Goal: Transaction & Acquisition: Purchase product/service

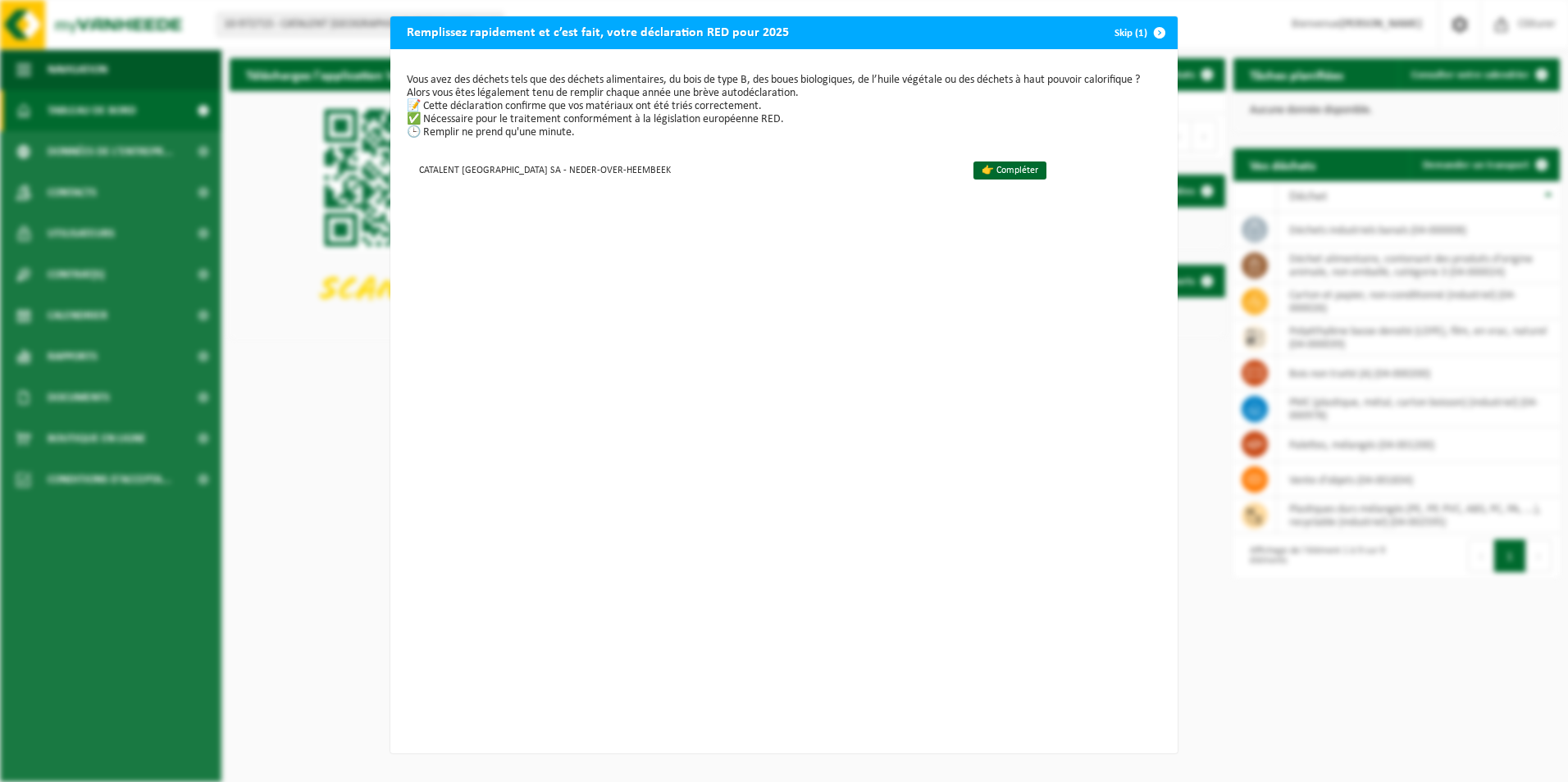
click at [1133, 36] on button "Skip (1)" at bounding box center [1138, 32] width 74 height 33
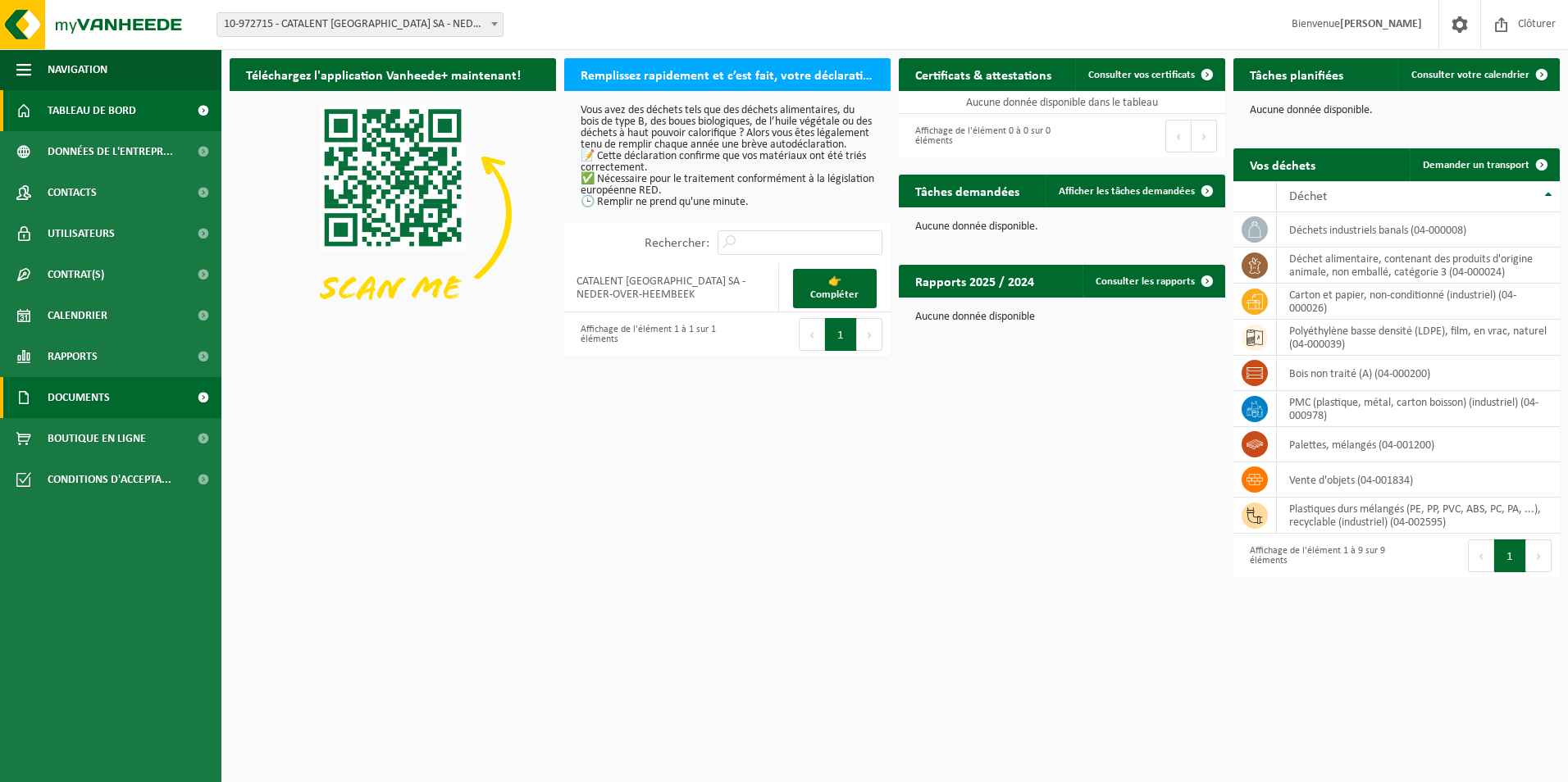
click at [93, 391] on span "Documents" at bounding box center [79, 398] width 62 height 41
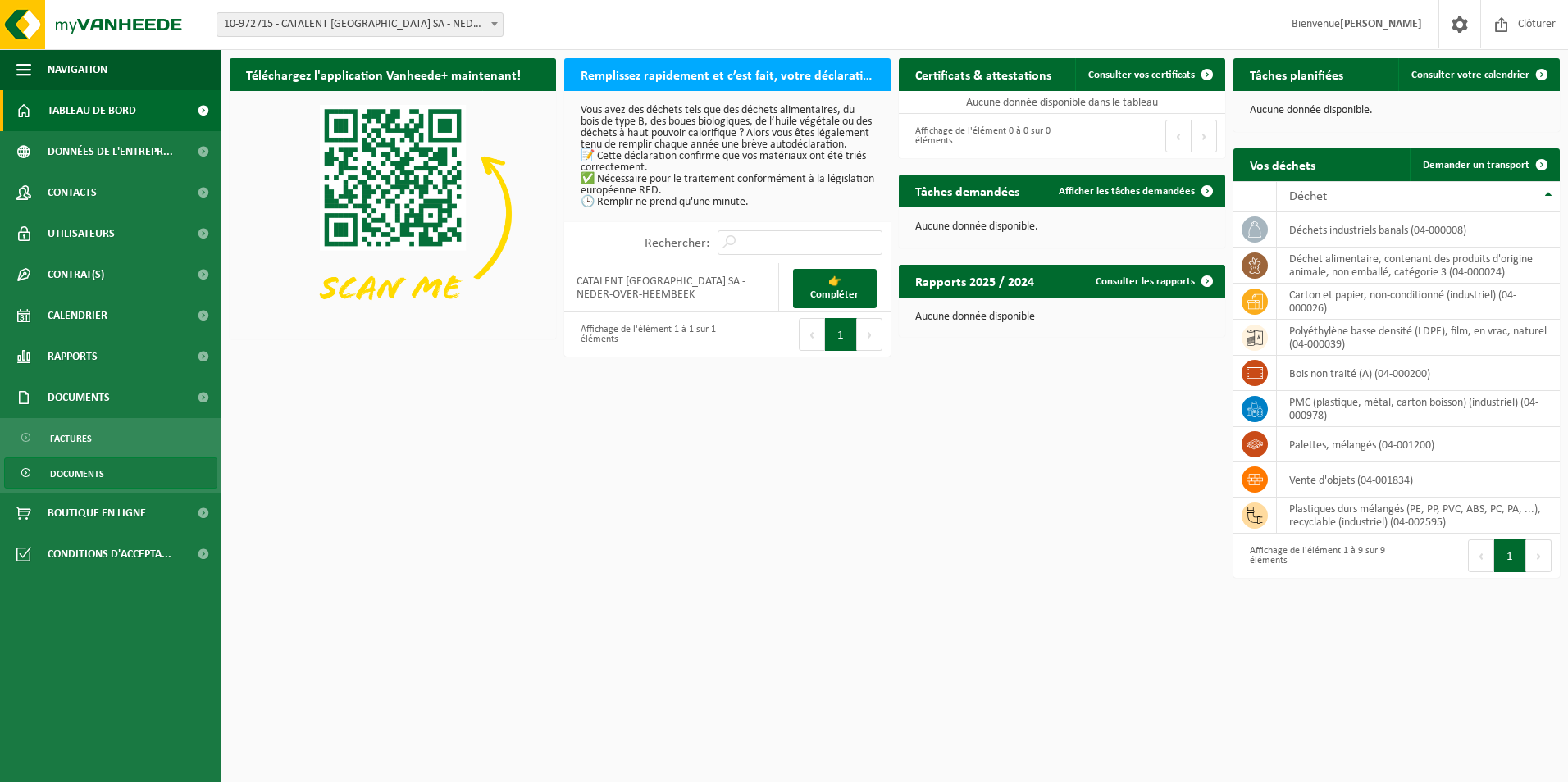
click at [110, 470] on link "Documents" at bounding box center [110, 473] width 213 height 31
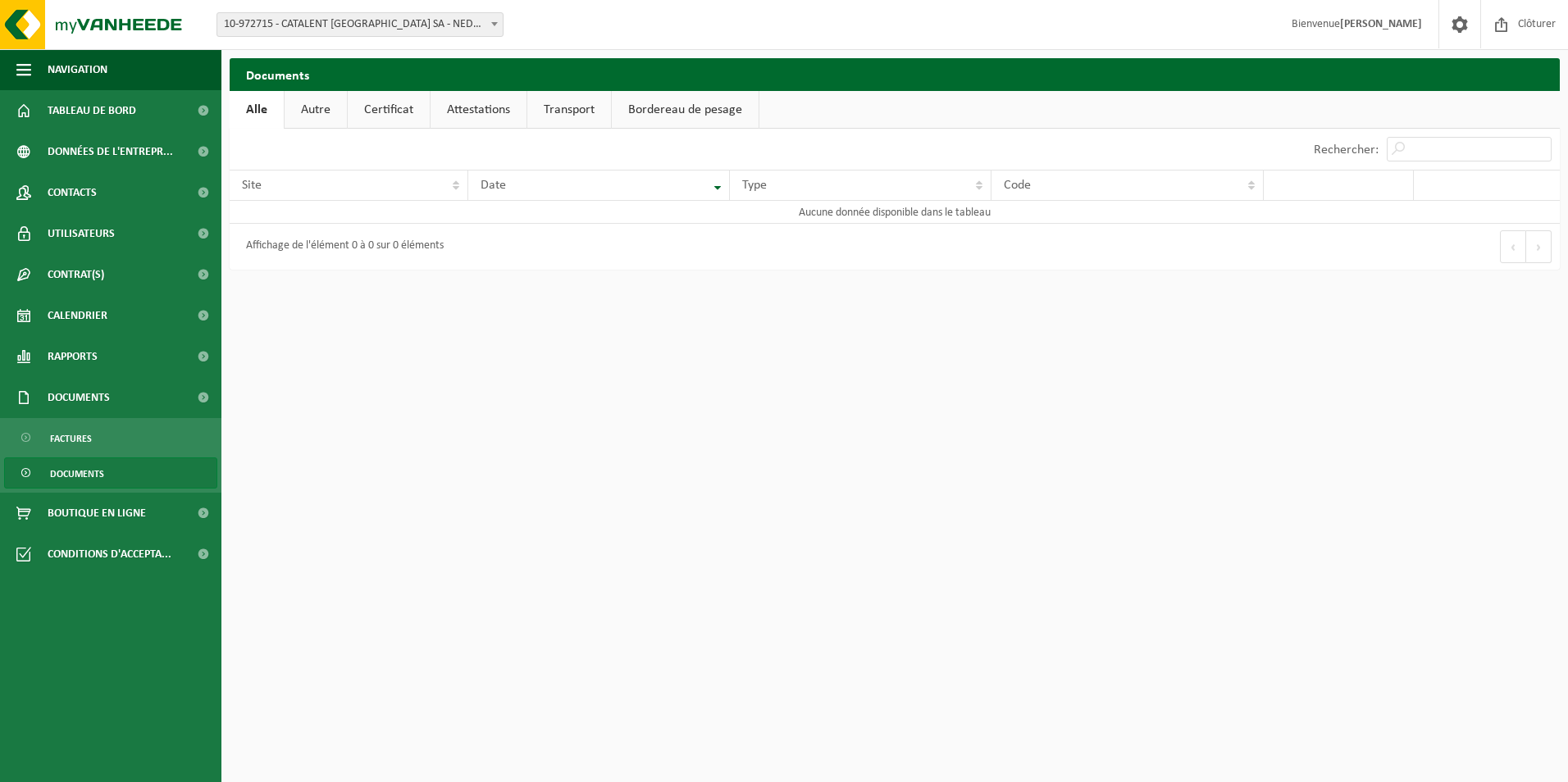
click at [308, 112] on link "Autre" at bounding box center [316, 110] width 62 height 38
click at [384, 113] on link "Certificat" at bounding box center [390, 110] width 82 height 38
click at [461, 115] on link "Attestations" at bounding box center [478, 110] width 96 height 38
click at [533, 115] on link "Transport" at bounding box center [572, 110] width 84 height 38
click at [634, 122] on link "Bordereau de pesage" at bounding box center [688, 110] width 147 height 38
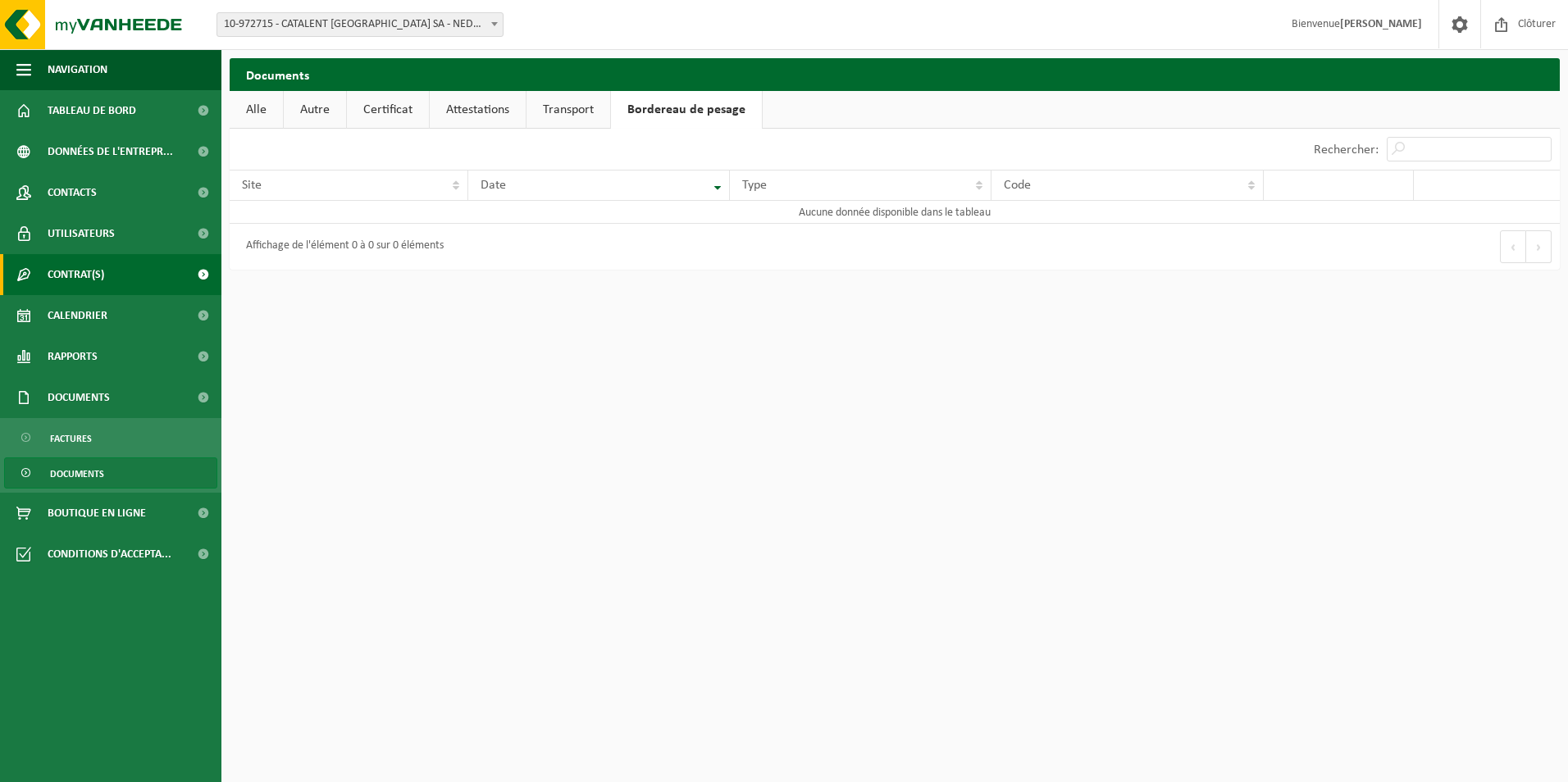
click at [82, 271] on span "Contrat(s)" at bounding box center [76, 274] width 56 height 41
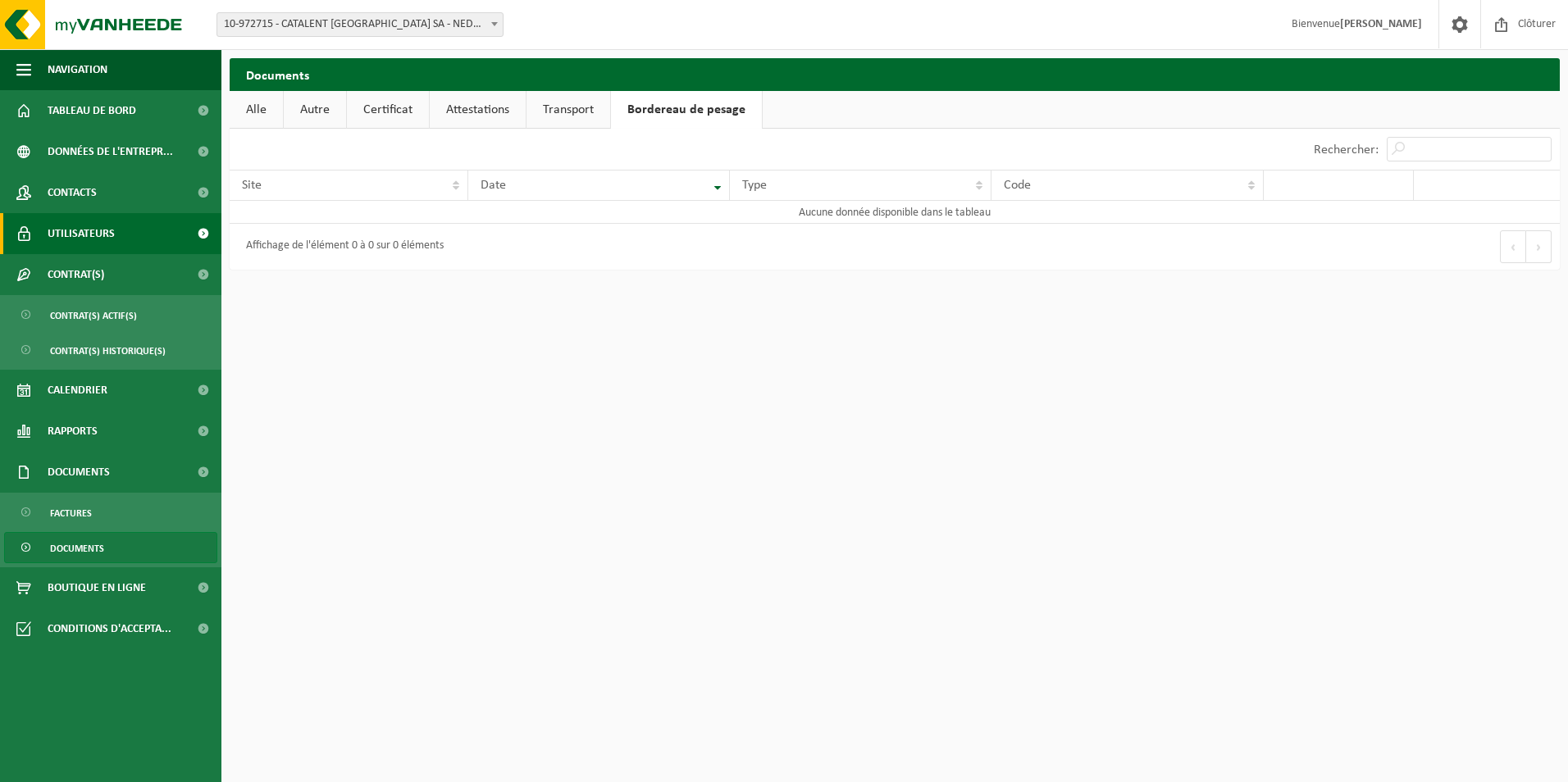
click at [91, 248] on span "Utilisateurs" at bounding box center [82, 234] width 68 height 41
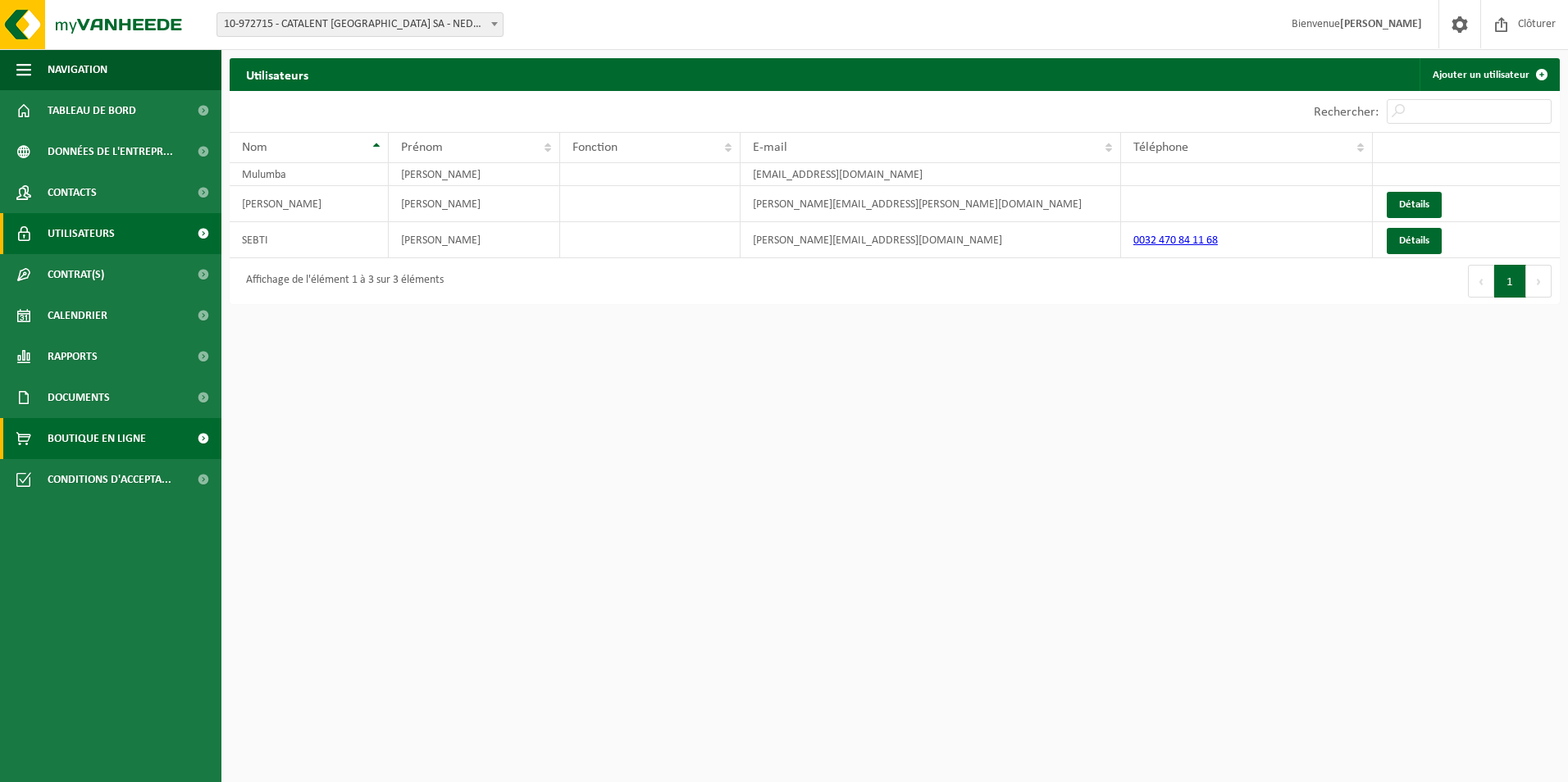
click at [100, 438] on span "Boutique en ligne" at bounding box center [97, 439] width 99 height 41
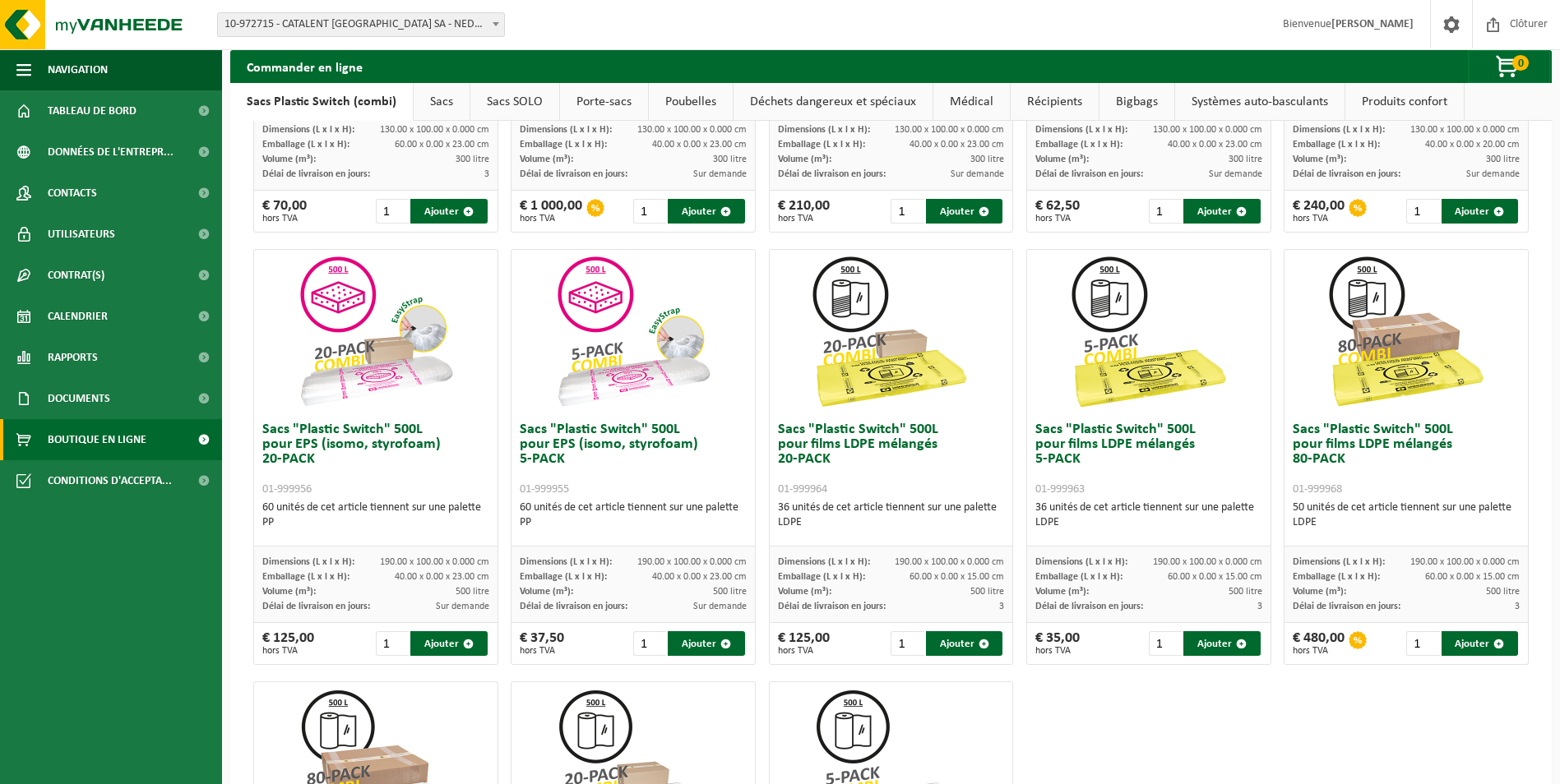
scroll to position [338, 0]
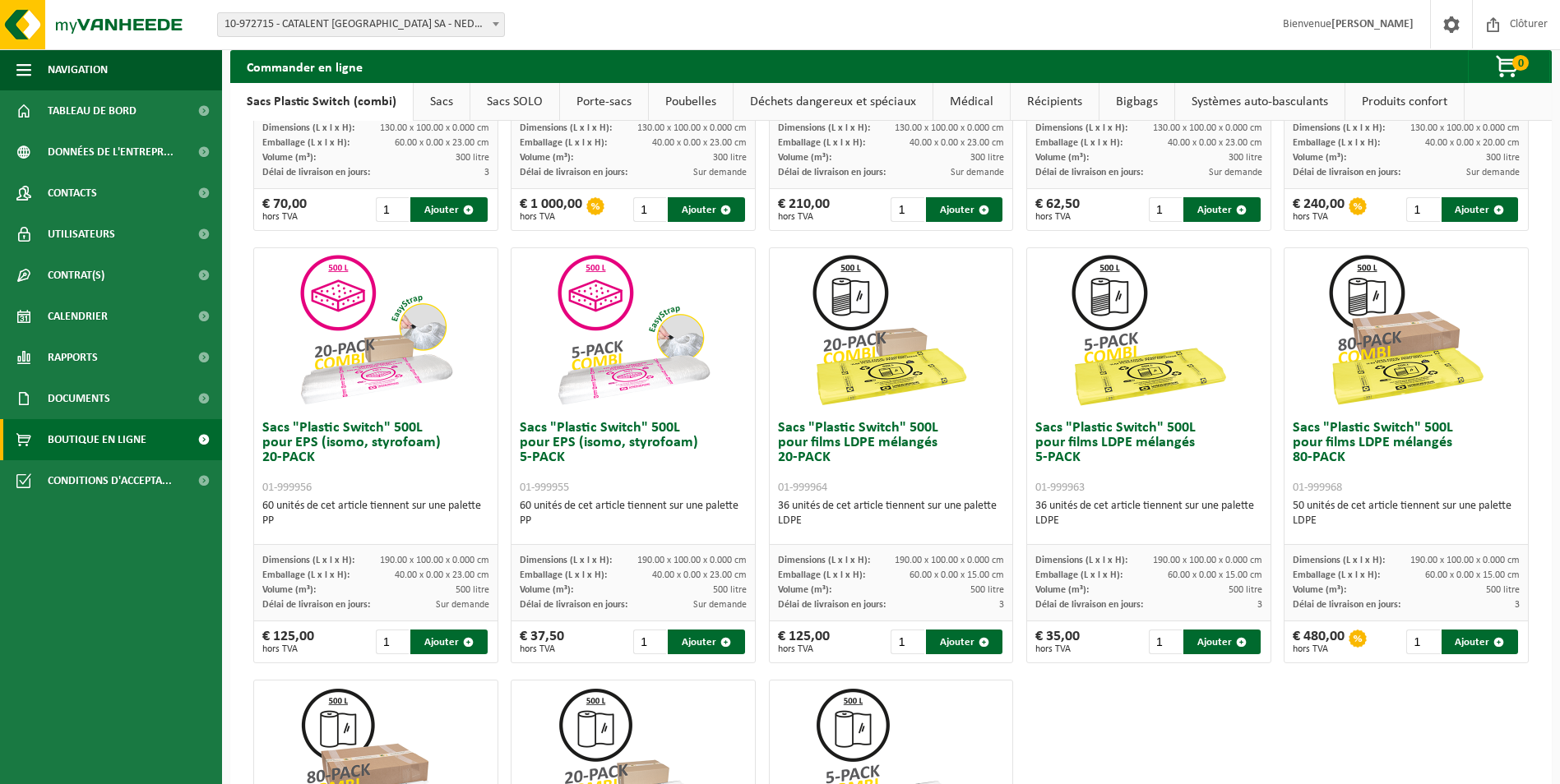
click at [866, 513] on div "36 unités de cet article tiennent sur une palette LDPE" at bounding box center [891, 514] width 227 height 29
click at [822, 438] on h3 "Sacs "Plastic Switch" 500L pour films LDPE mélangés 20-PACK 01-999964" at bounding box center [891, 458] width 227 height 74
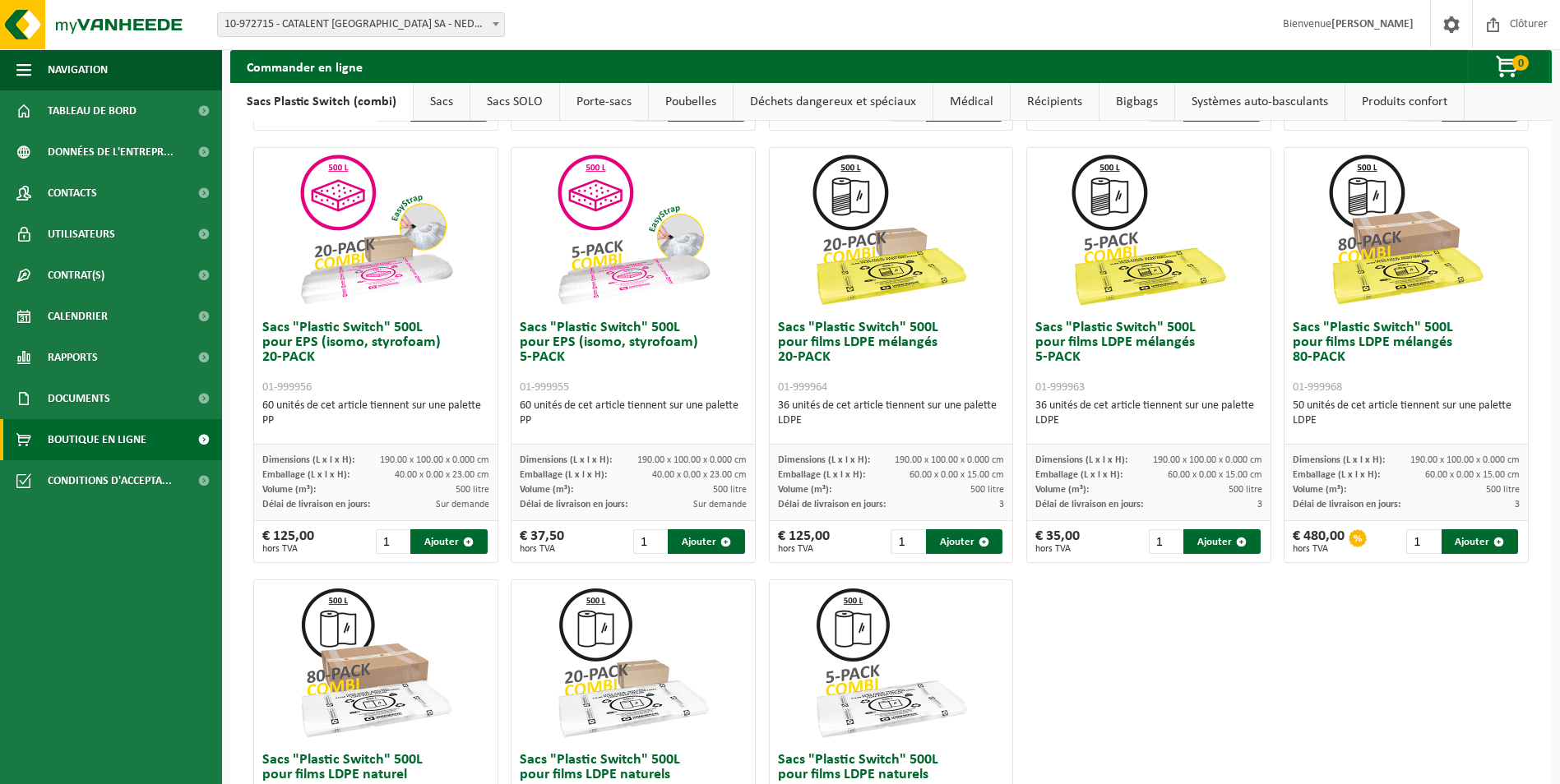
scroll to position [398, 0]
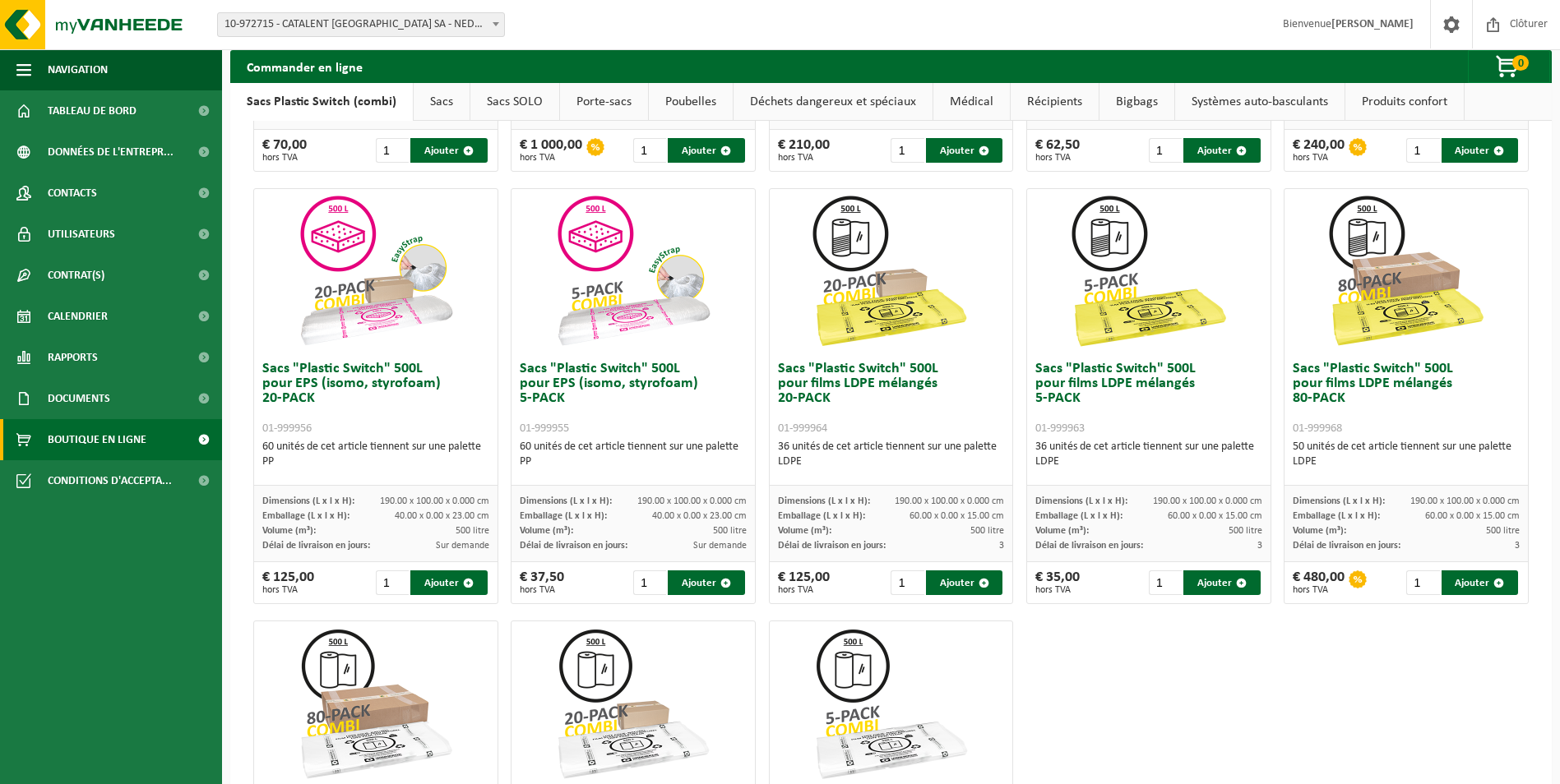
click at [845, 249] on img at bounding box center [891, 271] width 165 height 165
click at [849, 205] on img at bounding box center [891, 271] width 165 height 165
click at [875, 296] on img at bounding box center [891, 271] width 165 height 165
click at [771, 564] on div "€ 125,00 hors TVA 1 Ajouter" at bounding box center [892, 583] width 243 height 41
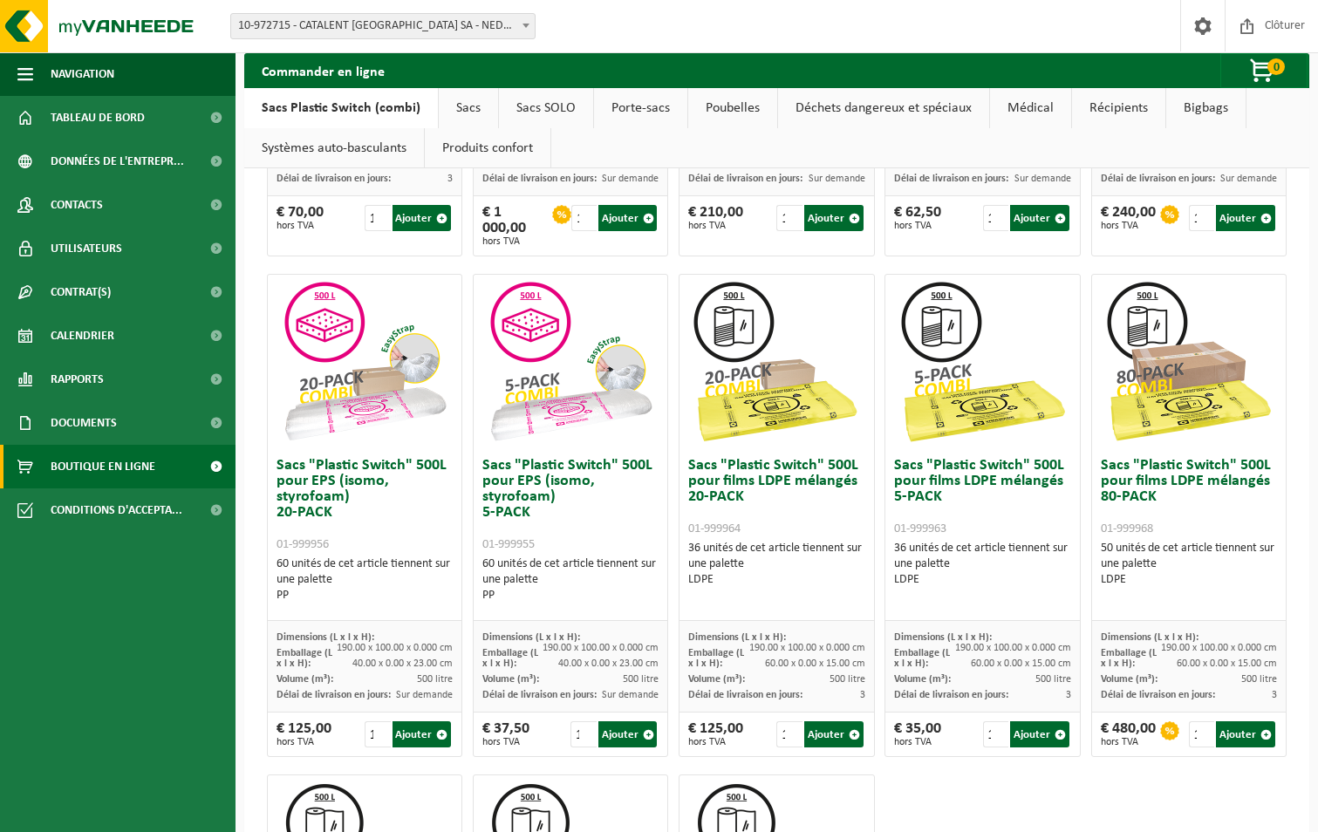
scroll to position [432, 0]
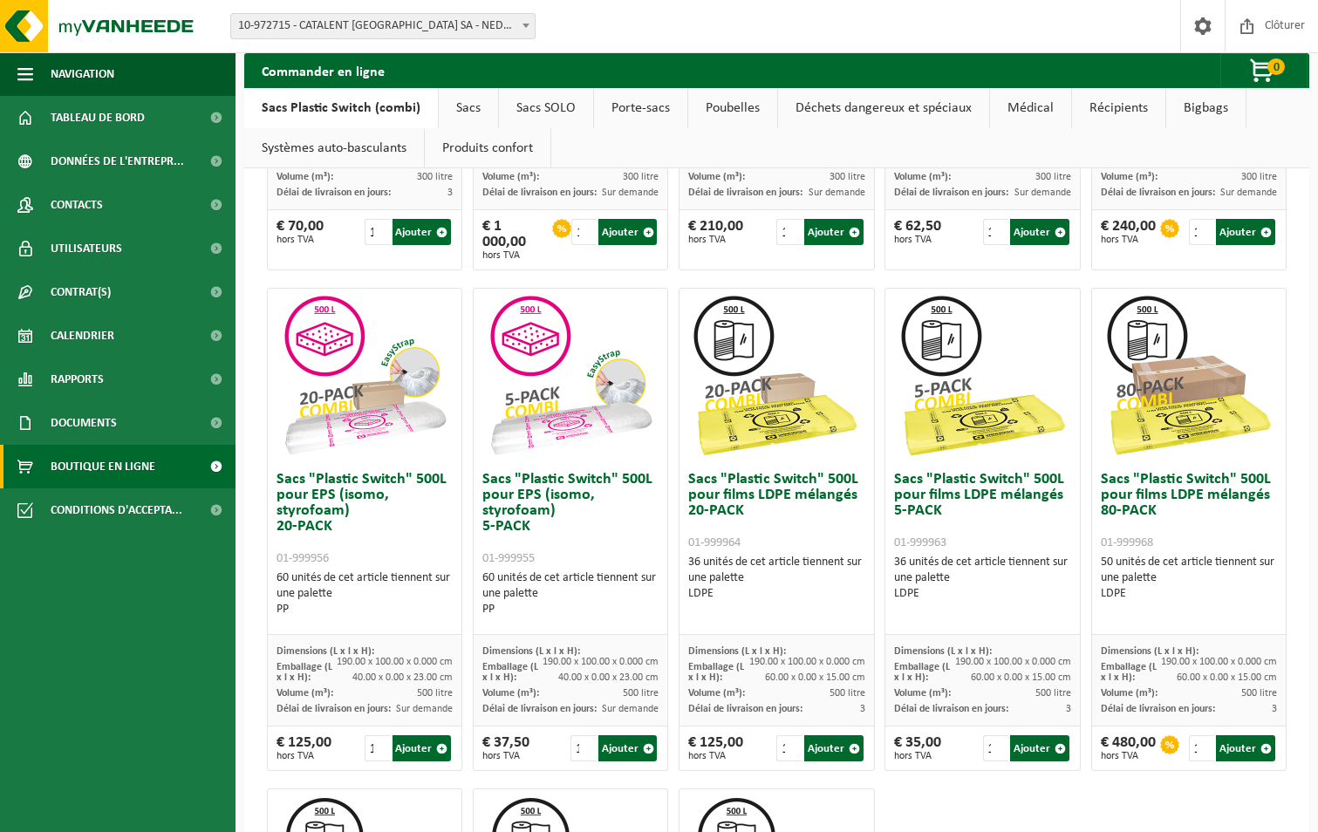
click at [318, 558] on span "01-999956" at bounding box center [303, 558] width 52 height 13
drag, startPoint x: 318, startPoint y: 558, endPoint x: 256, endPoint y: 549, distance: 62.6
click at [256, 549] on div "Sacs "Plastic Switch" 300L pour matières plastiques dures 5-PACK 01-999949 60 u…" at bounding box center [776, 521] width 1065 height 1553
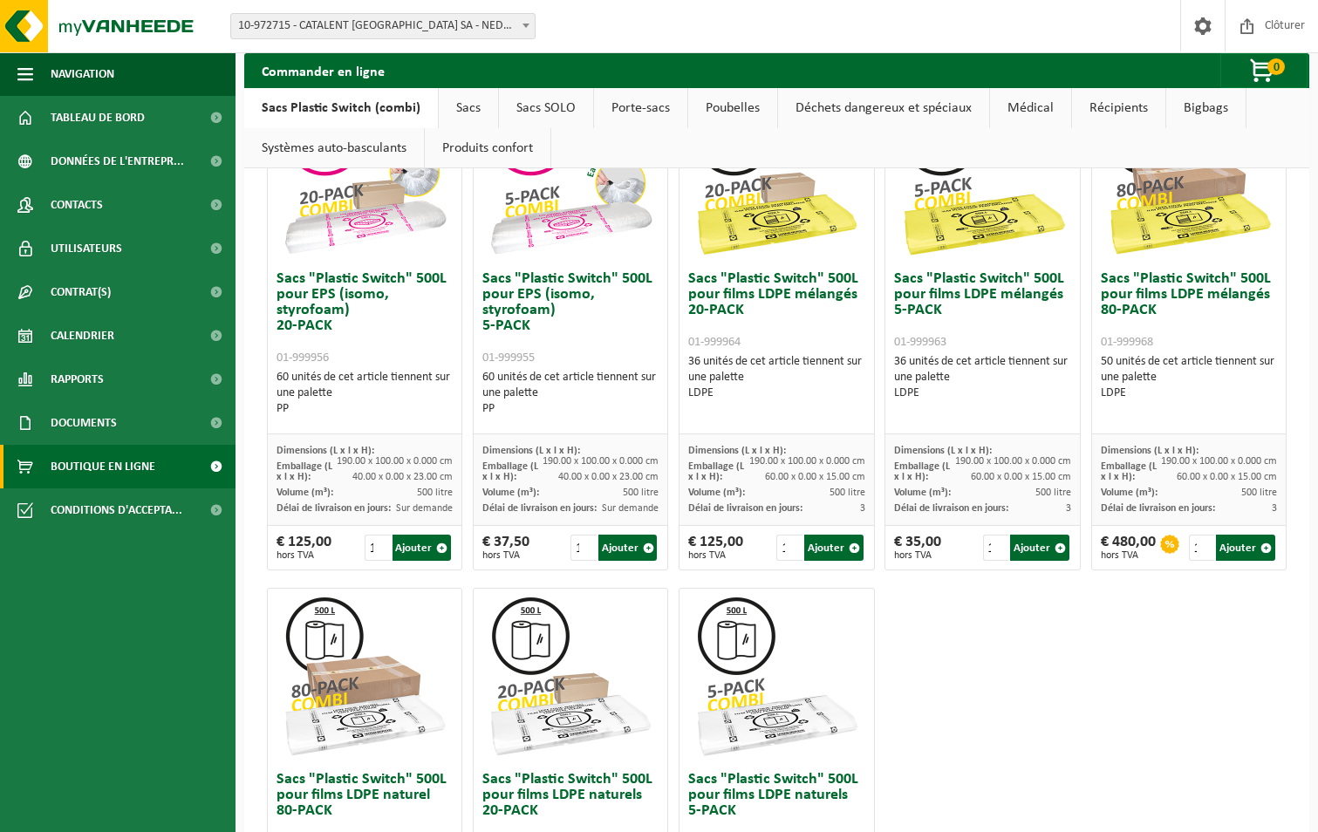
scroll to position [632, 0]
click at [887, 664] on div "Sacs "Plastic Switch" 300L pour matières plastiques dures 5-PACK 01-999949 60 u…" at bounding box center [777, 322] width 1031 height 1518
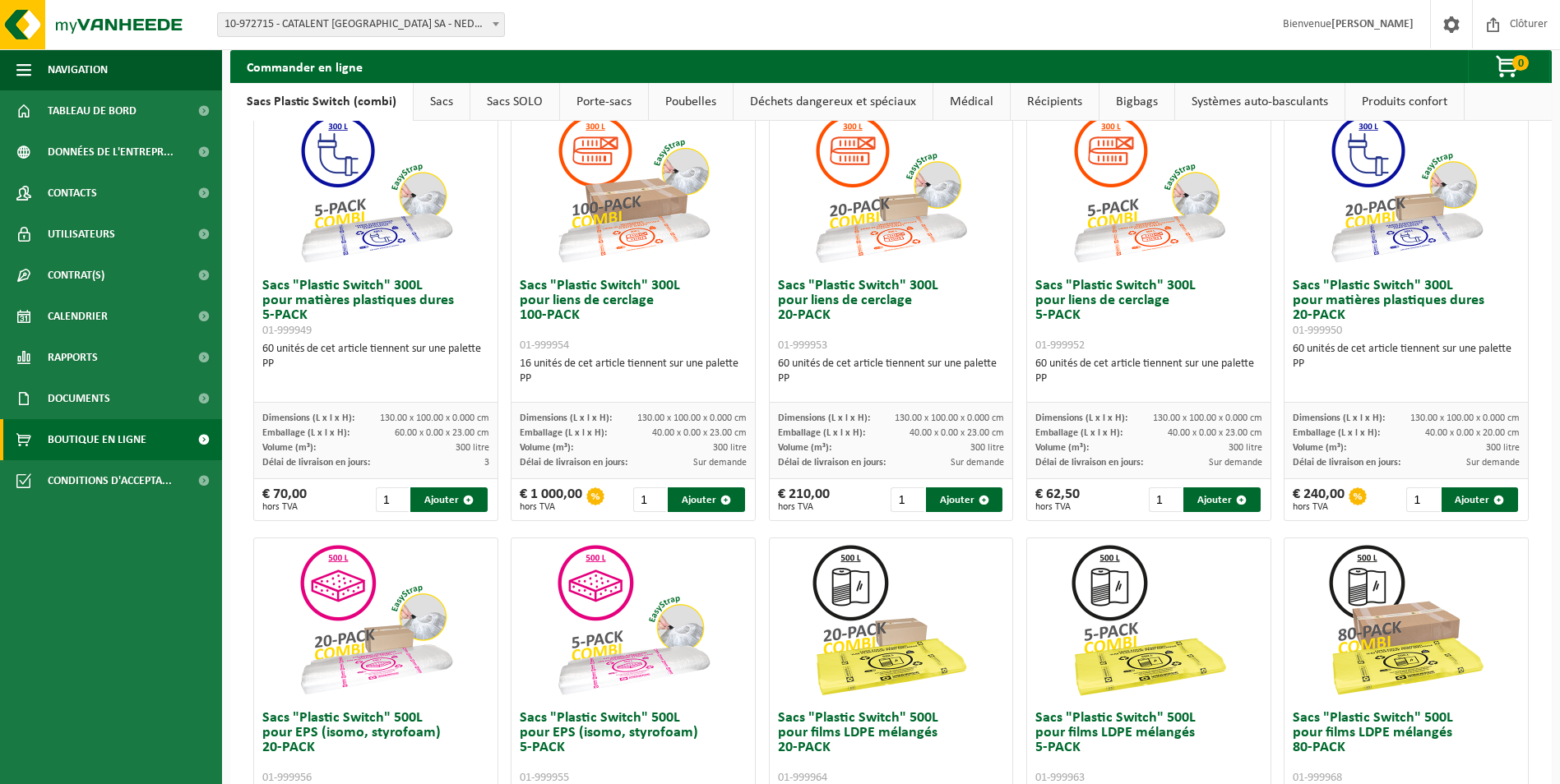
scroll to position [0, 0]
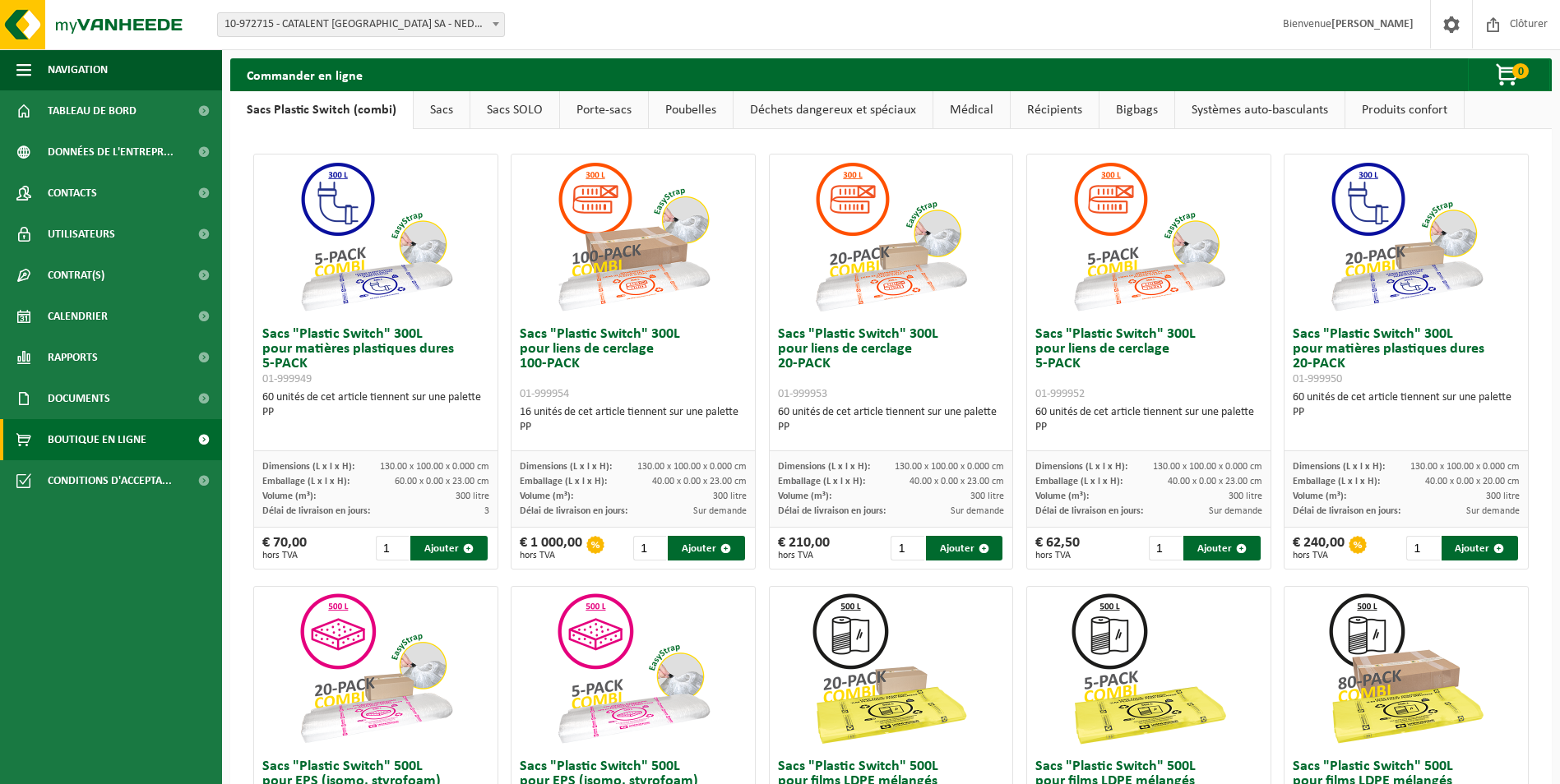
click at [436, 111] on link "Sacs" at bounding box center [441, 110] width 56 height 38
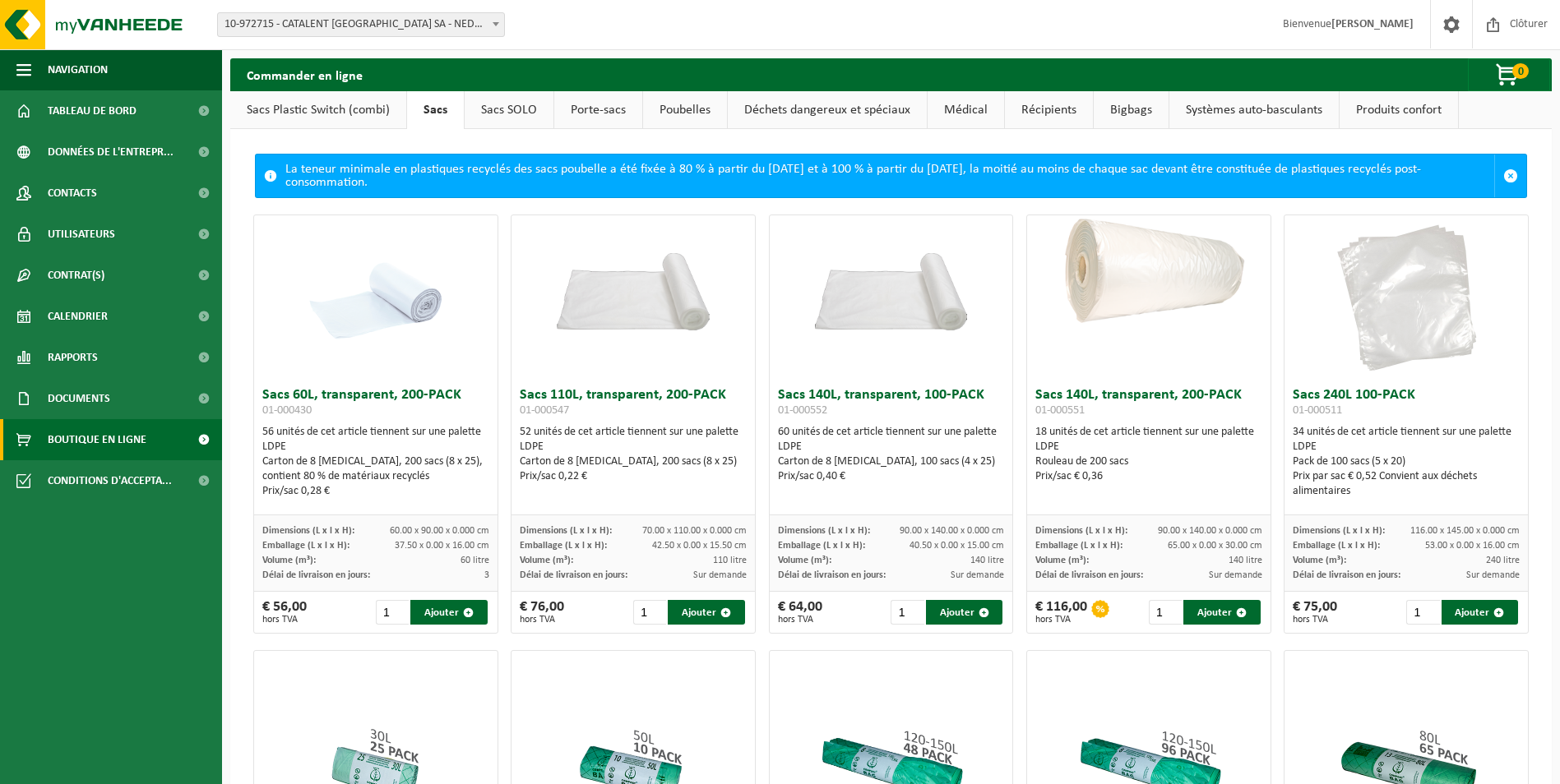
click at [366, 122] on link "Sacs Plastic Switch (combi)" at bounding box center [318, 110] width 176 height 38
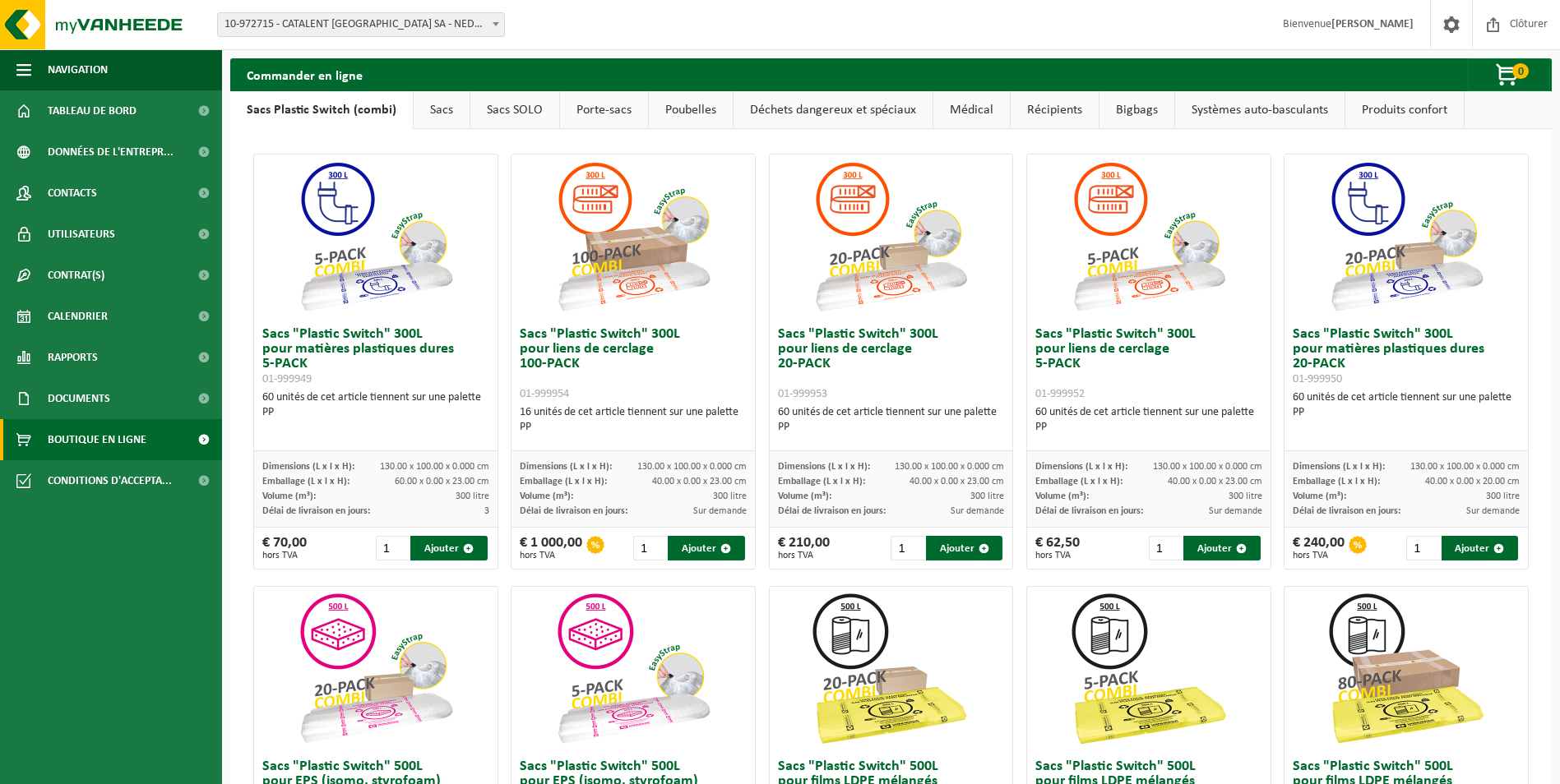
click at [481, 114] on link "Sacs SOLO" at bounding box center [515, 110] width 89 height 38
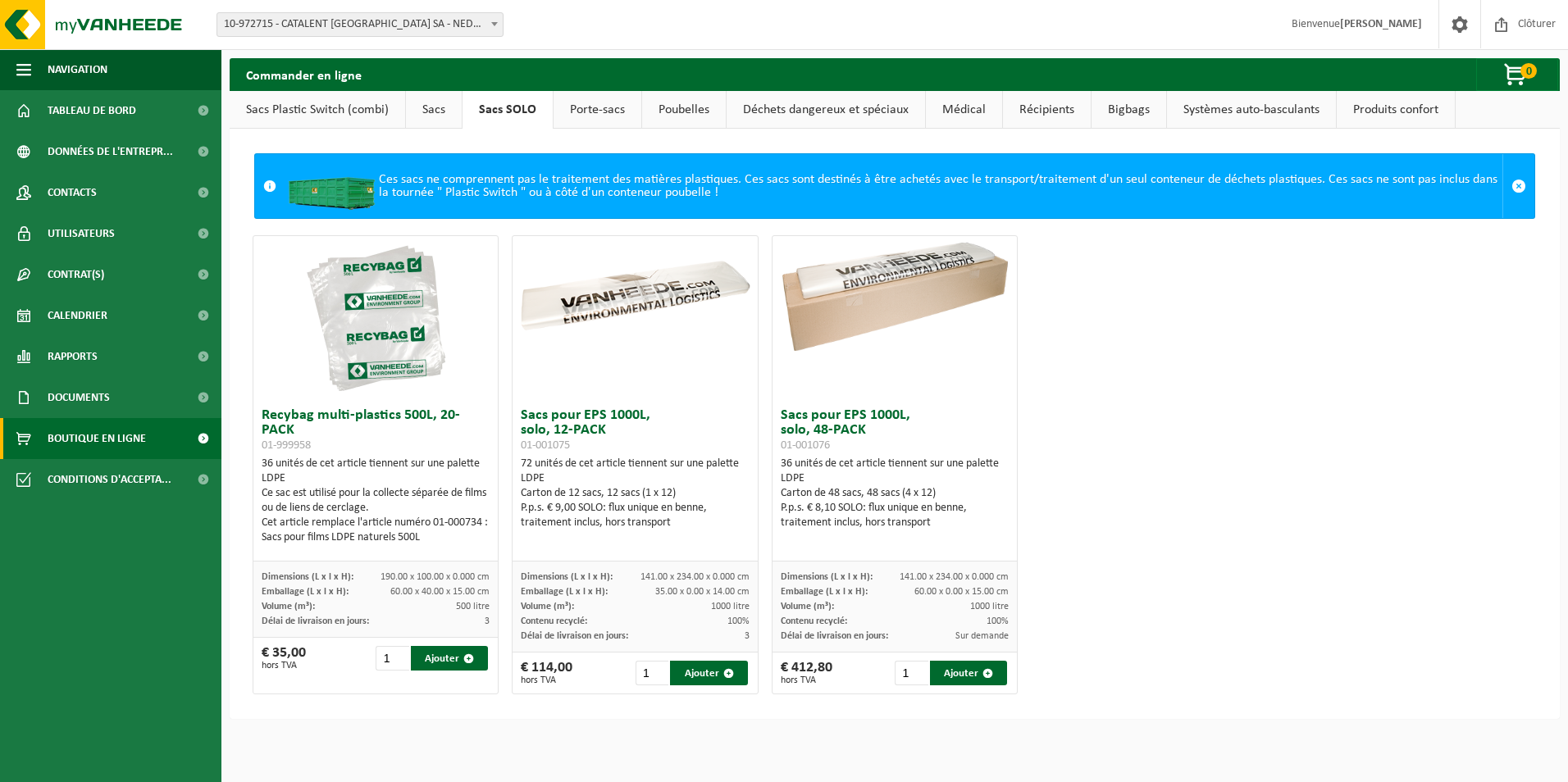
click at [557, 121] on link "Porte-sacs" at bounding box center [597, 110] width 87 height 38
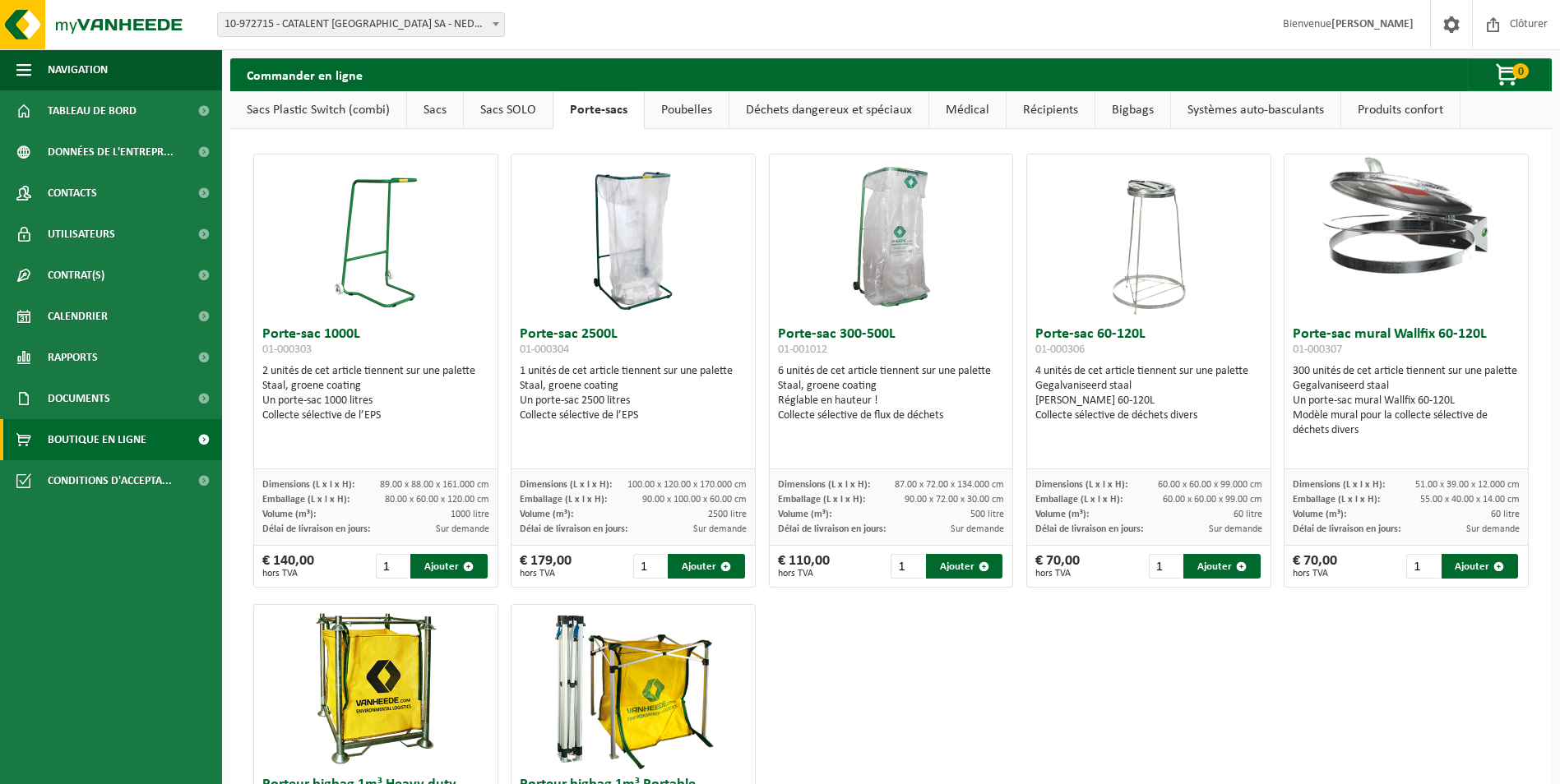
click at [687, 122] on link "Poubelles" at bounding box center [686, 110] width 84 height 38
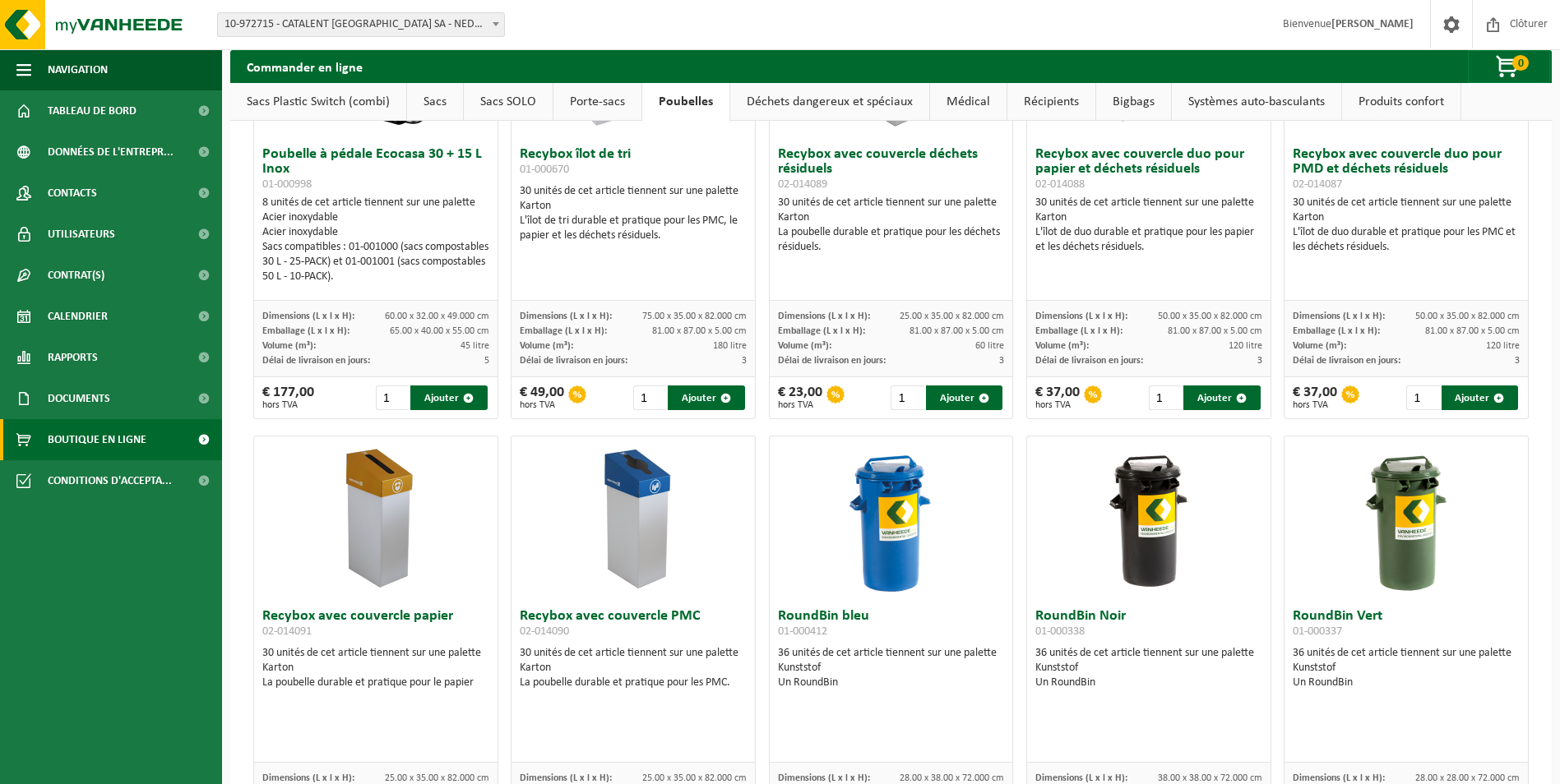
scroll to position [590, 0]
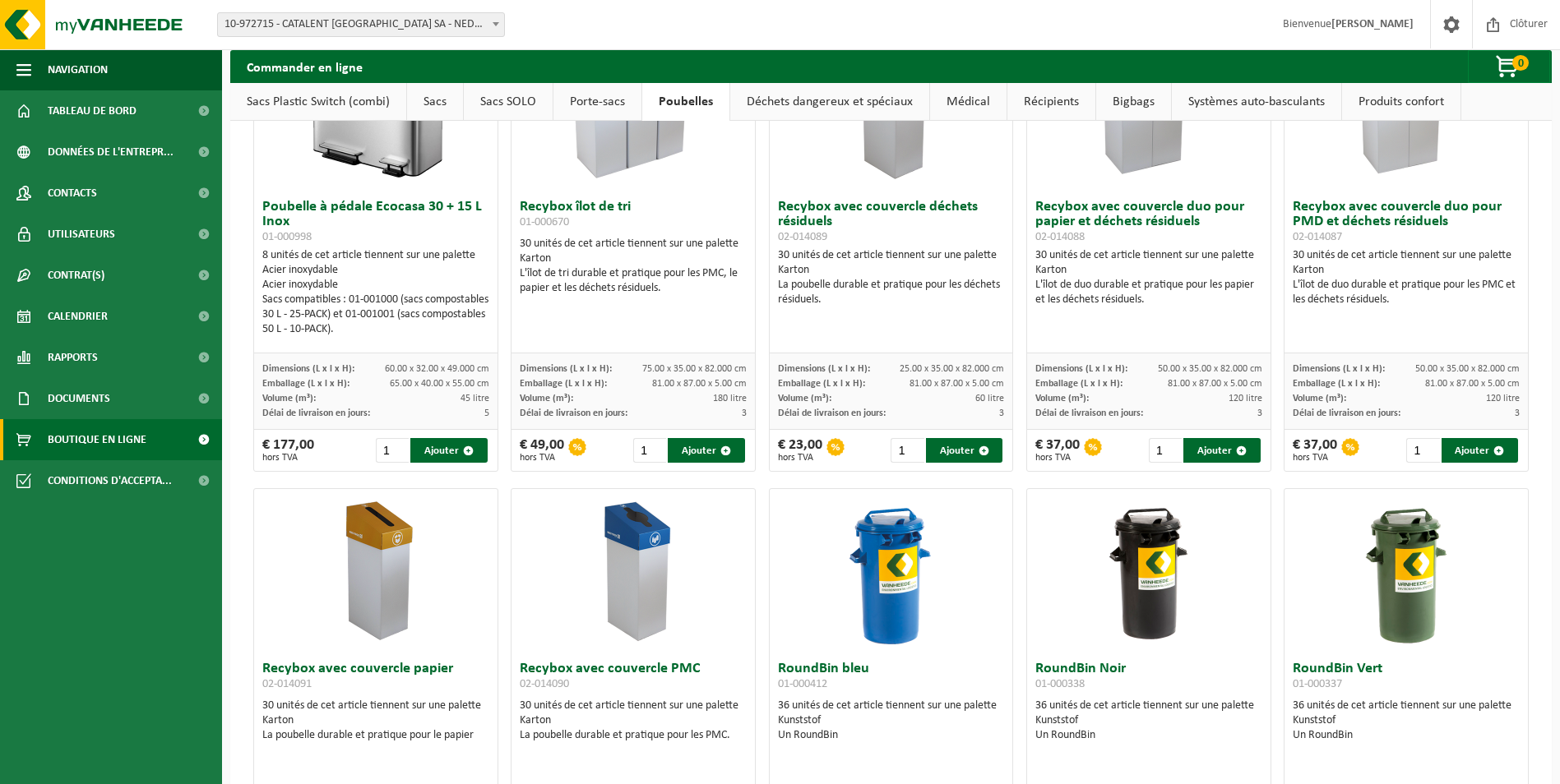
click at [821, 90] on link "Déchets dangereux et spéciaux" at bounding box center [829, 102] width 199 height 38
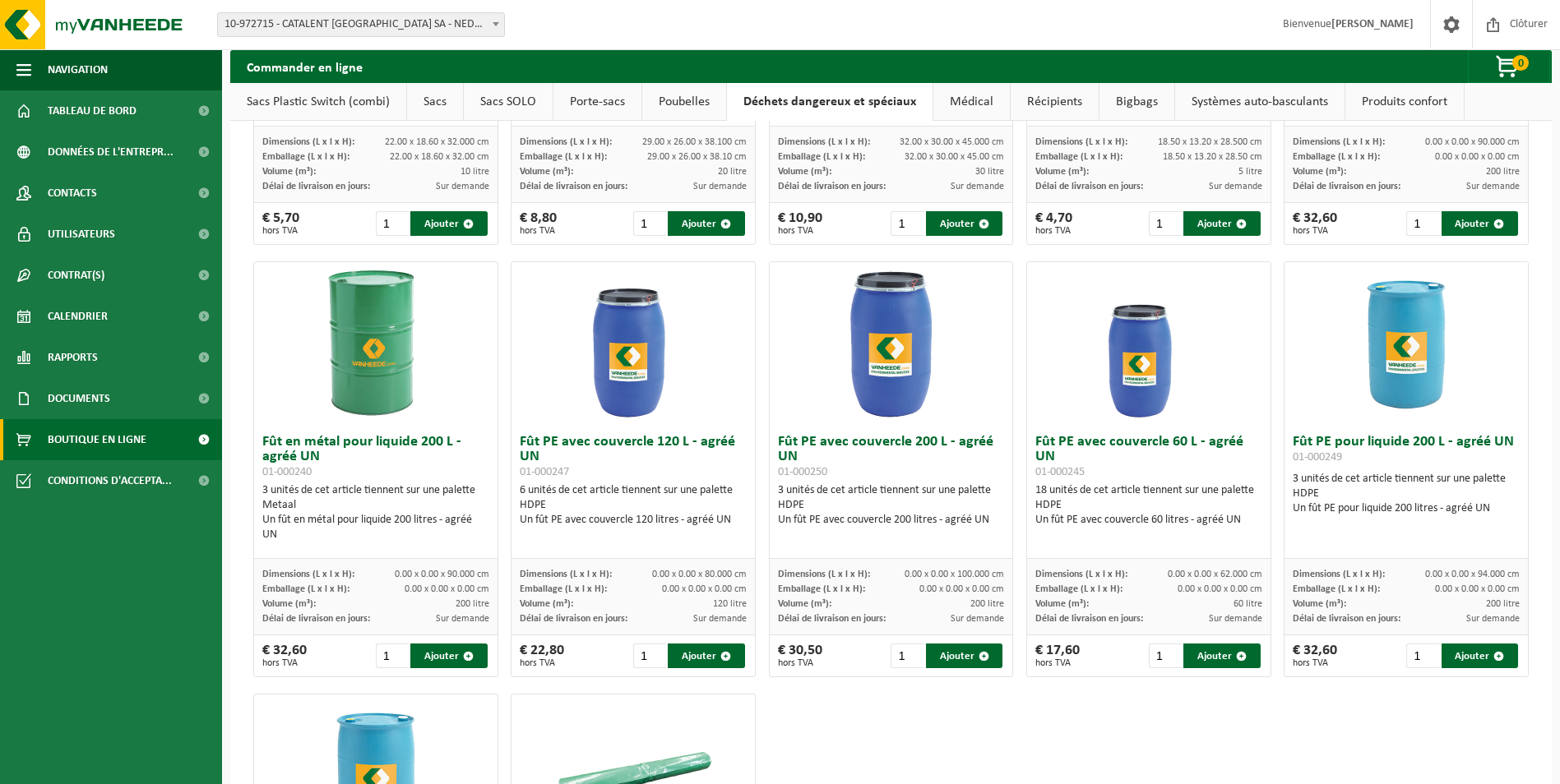
scroll to position [0, 0]
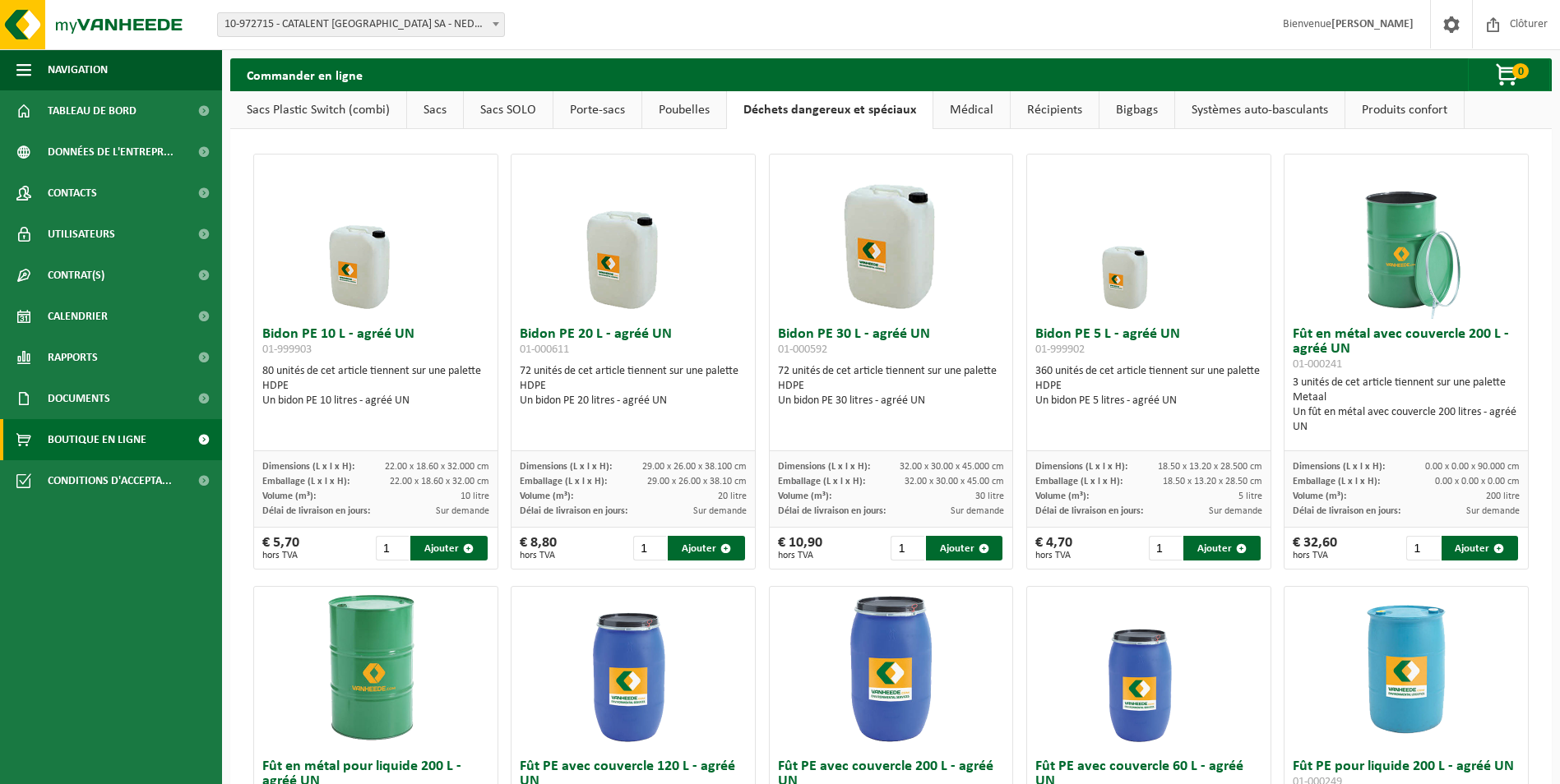
click at [947, 112] on link "Médical" at bounding box center [971, 110] width 76 height 38
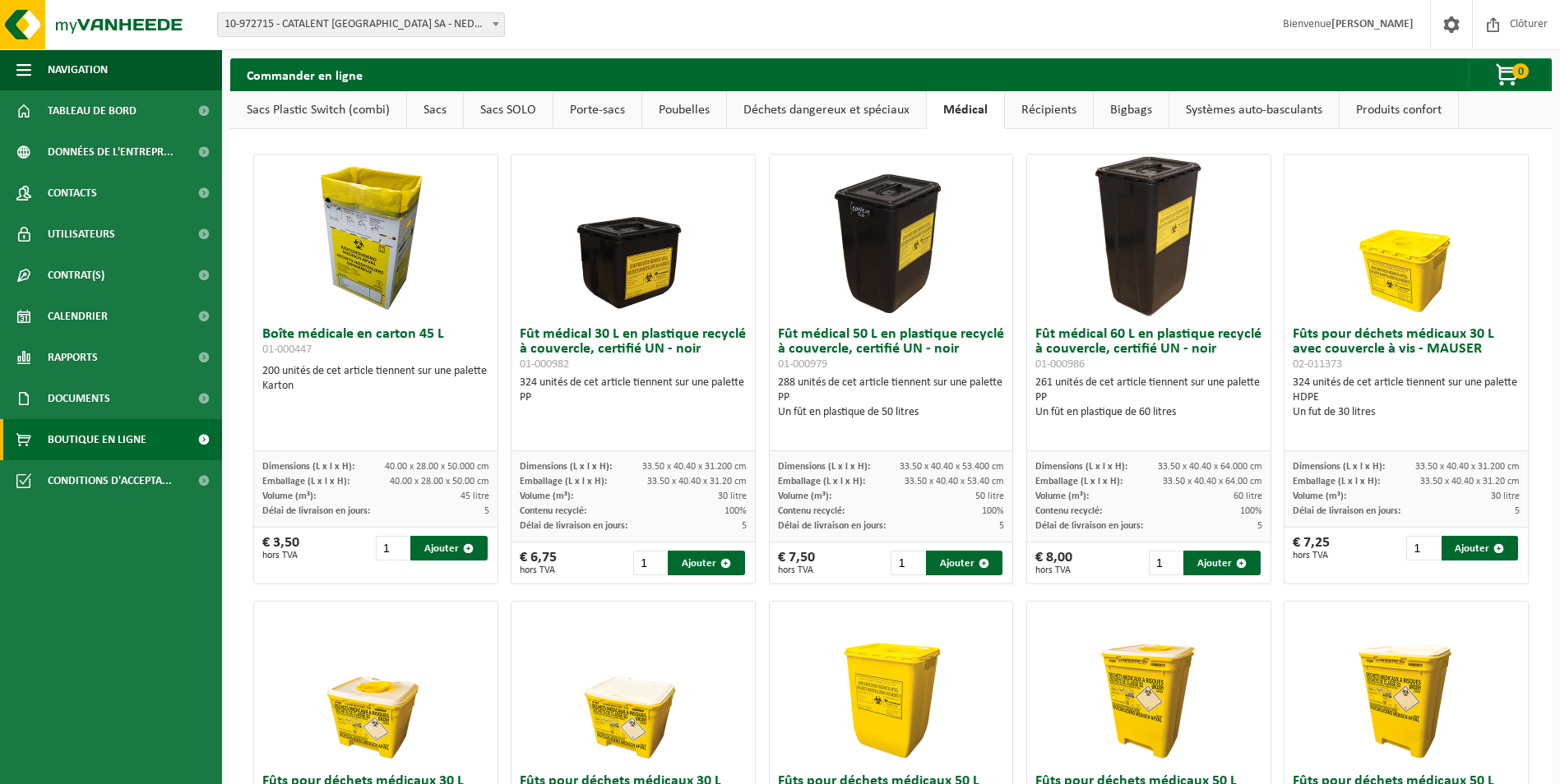
click at [1046, 113] on link "Récipients" at bounding box center [1048, 110] width 88 height 38
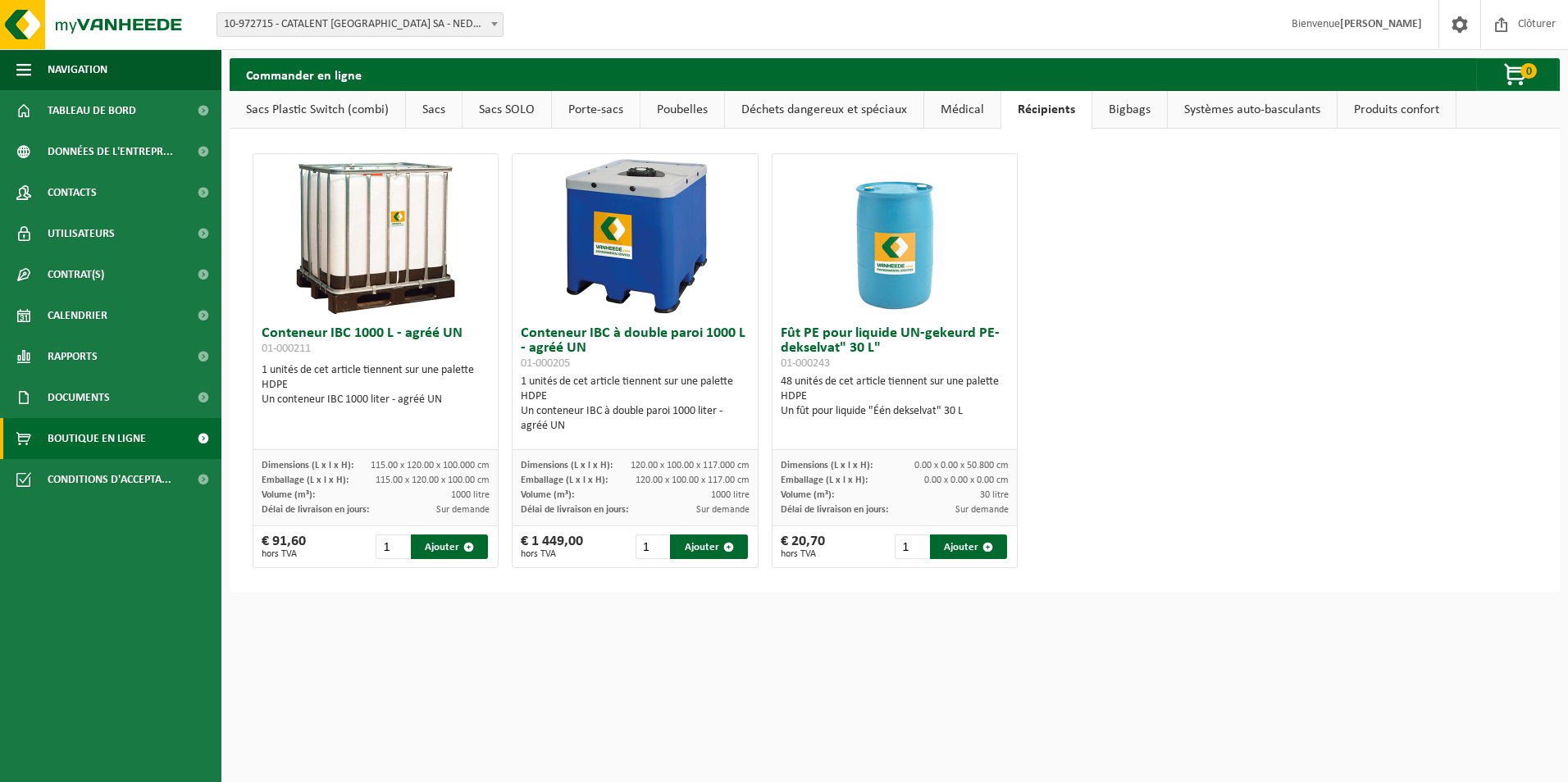
click at [1099, 109] on link "Bigbags" at bounding box center [1129, 110] width 74 height 38
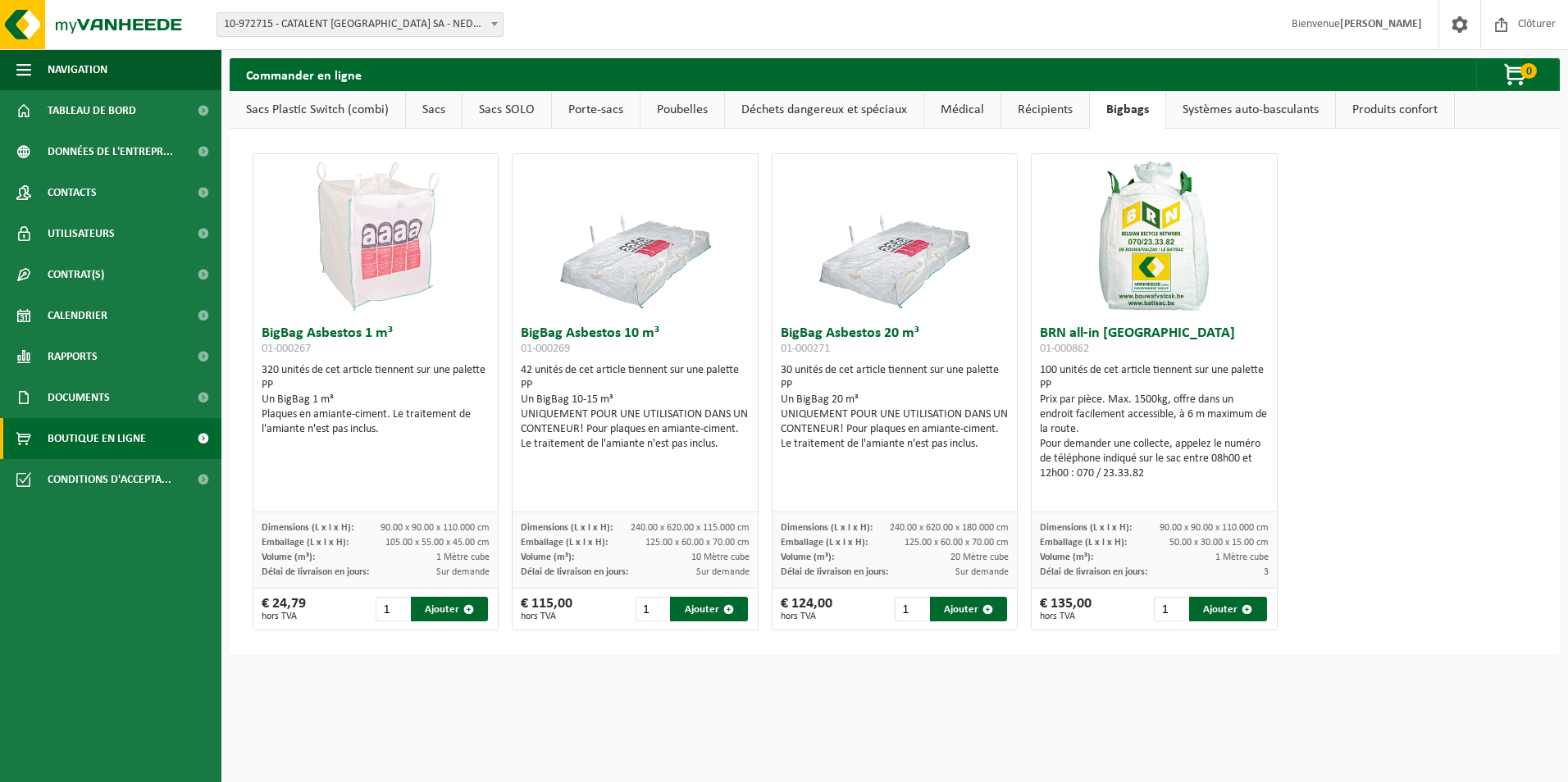
click at [1220, 119] on link "Systèmes auto-basculants" at bounding box center [1251, 110] width 169 height 38
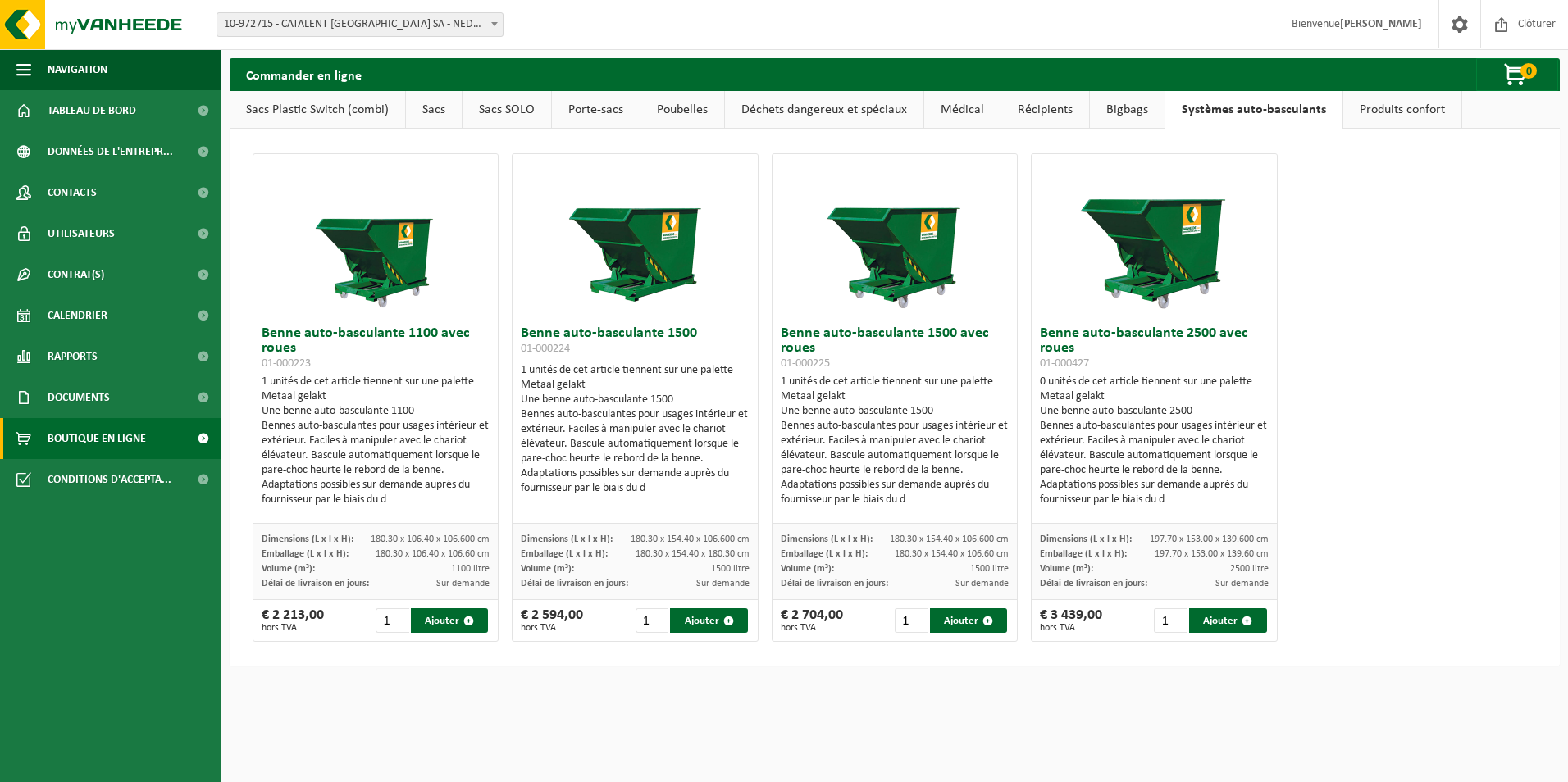
click at [1130, 117] on link "Bigbags" at bounding box center [1127, 110] width 74 height 38
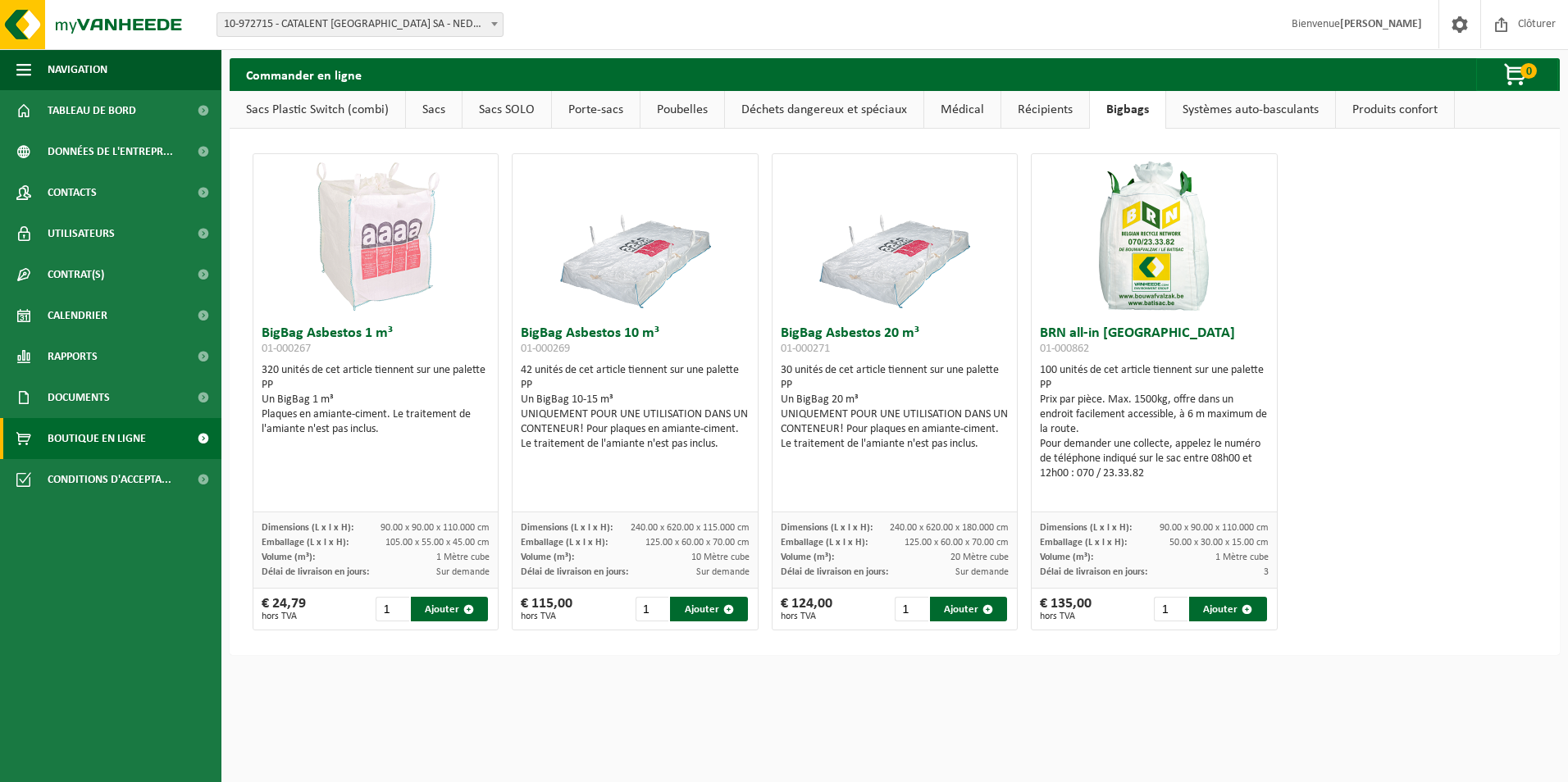
click at [1063, 116] on link "Récipients" at bounding box center [1044, 110] width 87 height 38
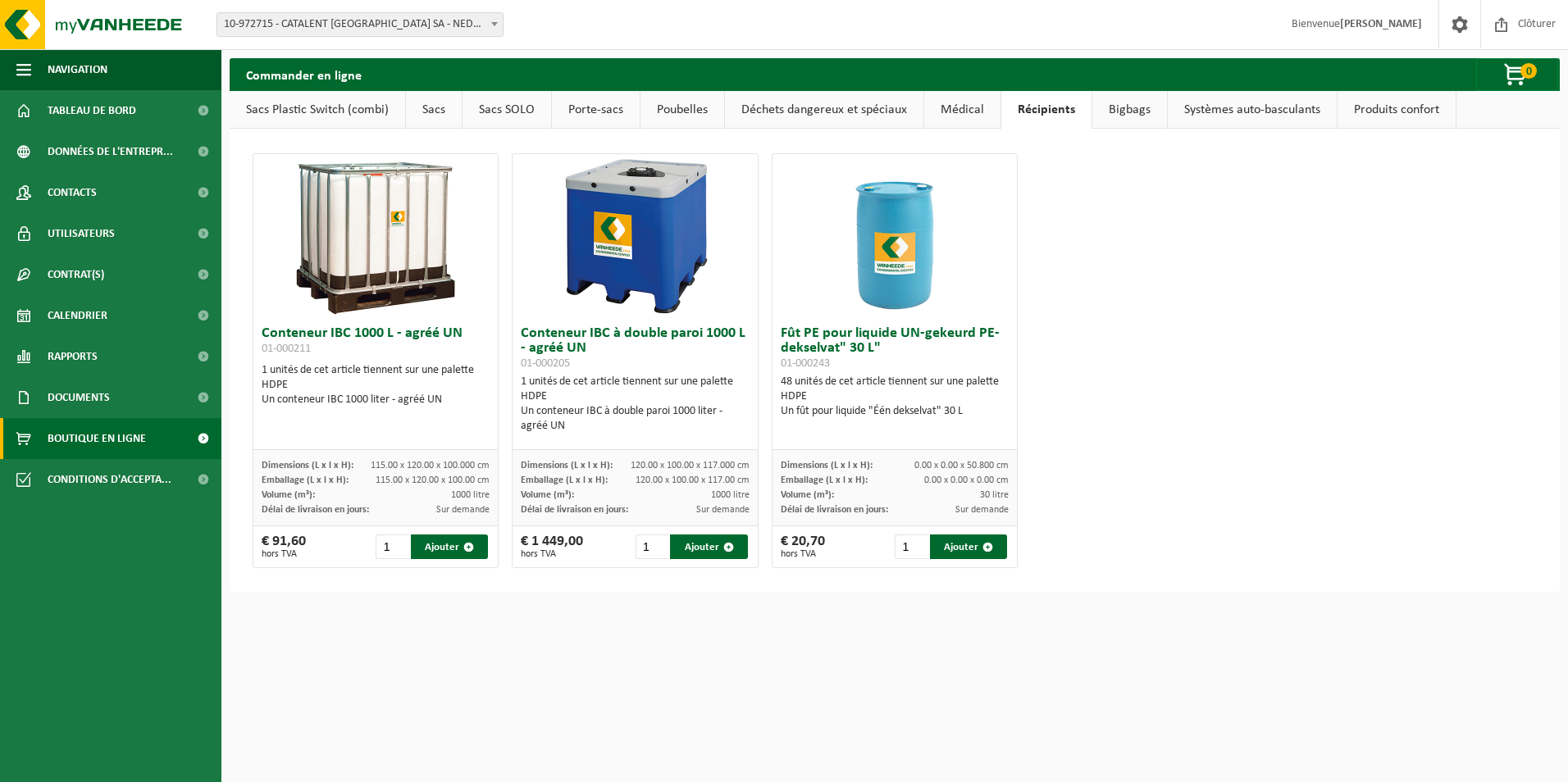
click at [1369, 104] on link "Produits confort" at bounding box center [1397, 110] width 118 height 38
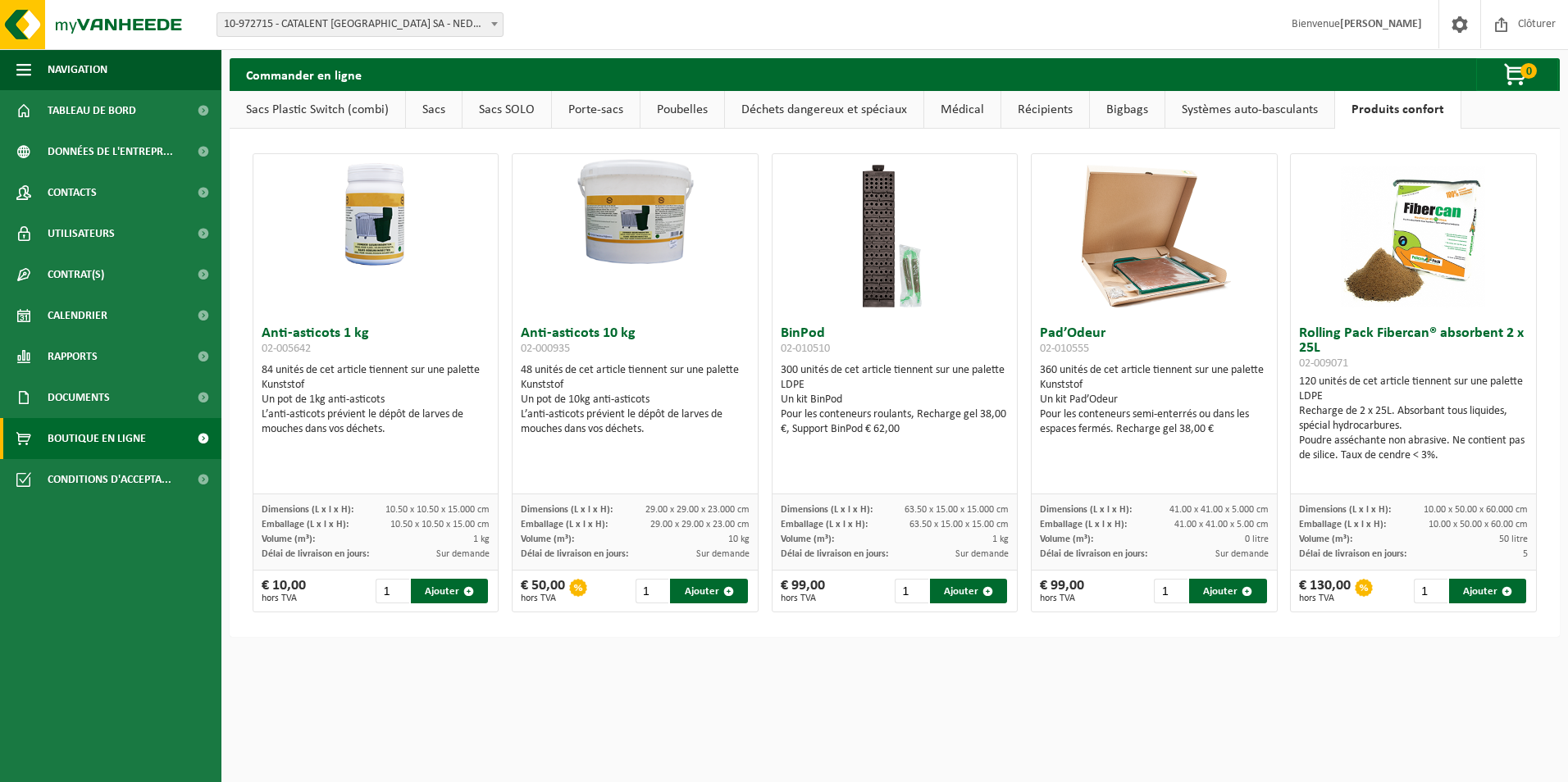
click at [1027, 114] on link "Récipients" at bounding box center [1044, 110] width 87 height 38
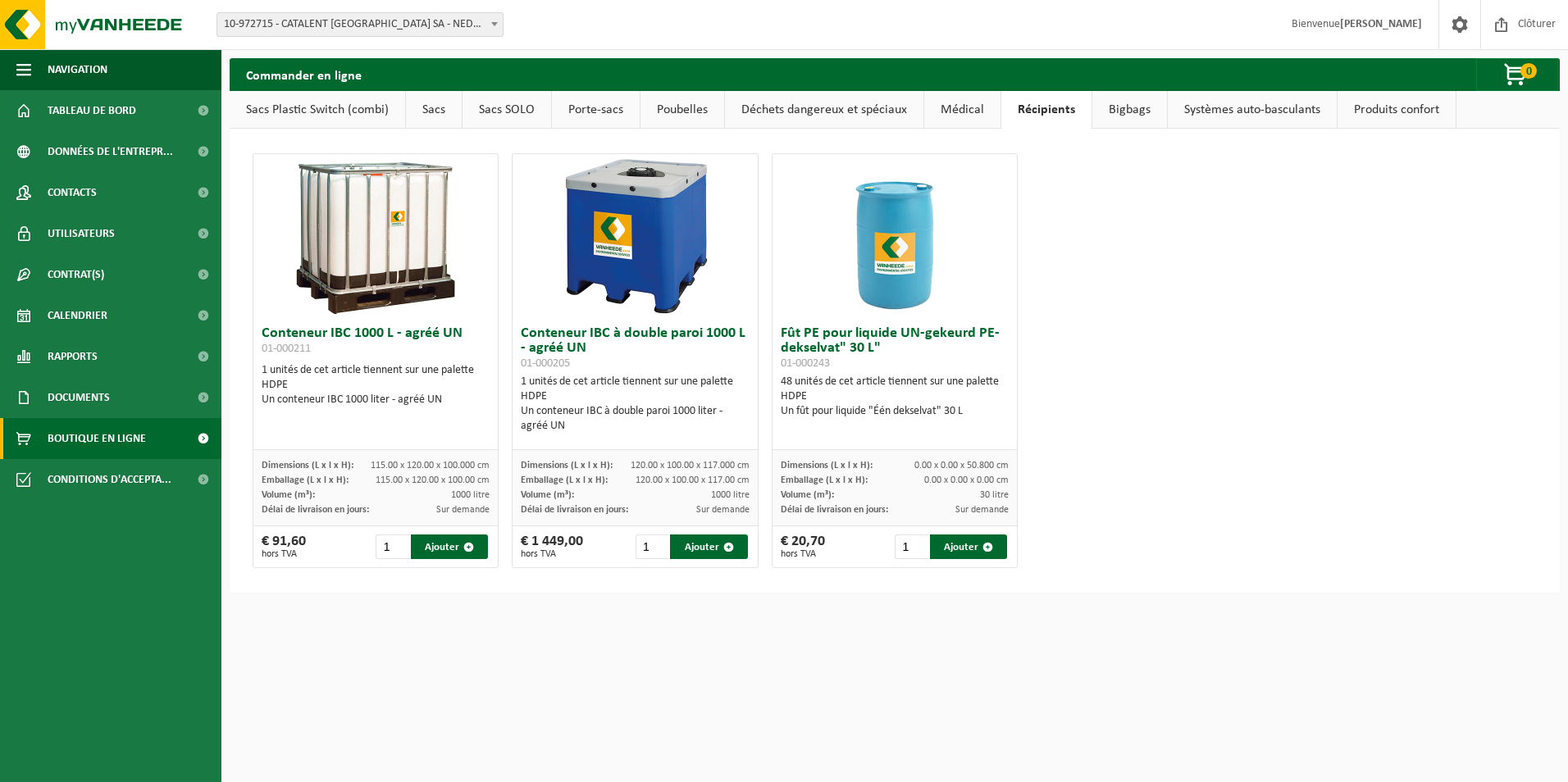
click at [964, 118] on link "Médical" at bounding box center [962, 110] width 76 height 38
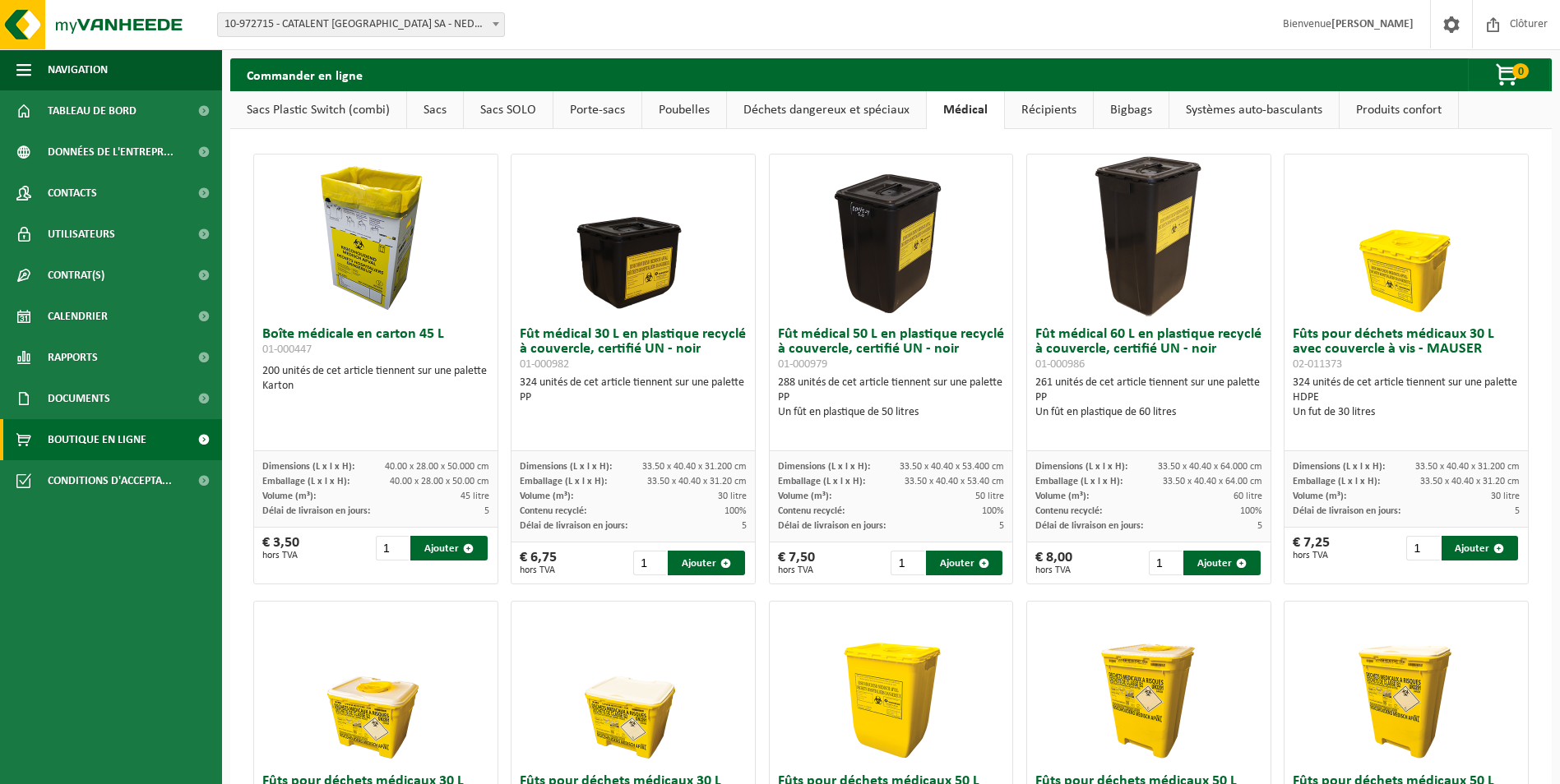
click at [823, 116] on link "Déchets dangereux et spéciaux" at bounding box center [826, 110] width 199 height 38
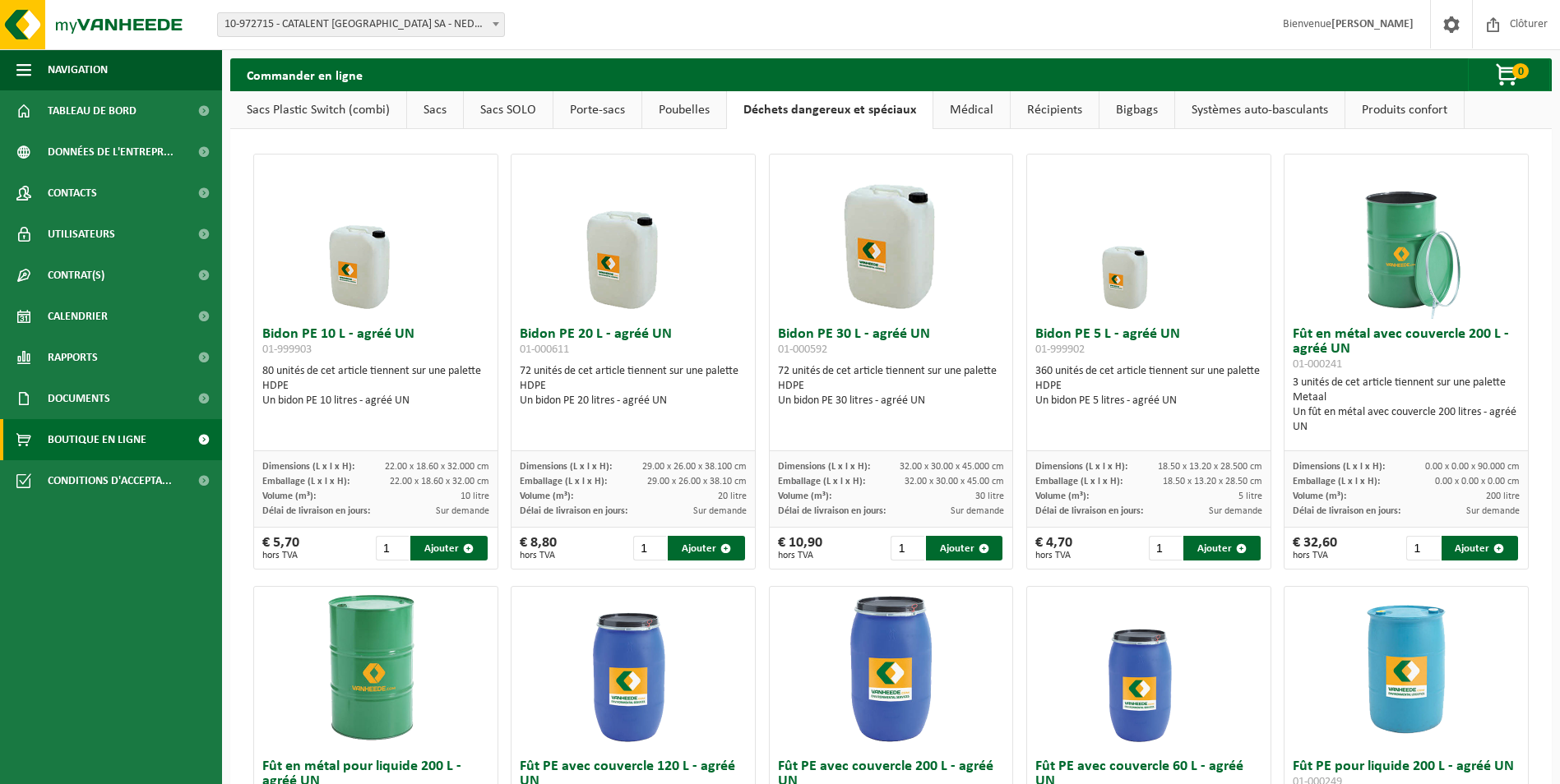
click at [1211, 144] on div "Bidon PE 10 L - agréé UN 01-999903 80 unités de cet article tiennent sur une pa…" at bounding box center [891, 794] width 1322 height 1331
click at [997, 25] on div "Site: 10-972715 - CATALENT BELGIUM SA - NEDER-OVER-HEEMBEEK 10-972715 - CATALEN…" at bounding box center [780, 24] width 1560 height 50
click at [682, 113] on link "Poubelles" at bounding box center [683, 110] width 84 height 38
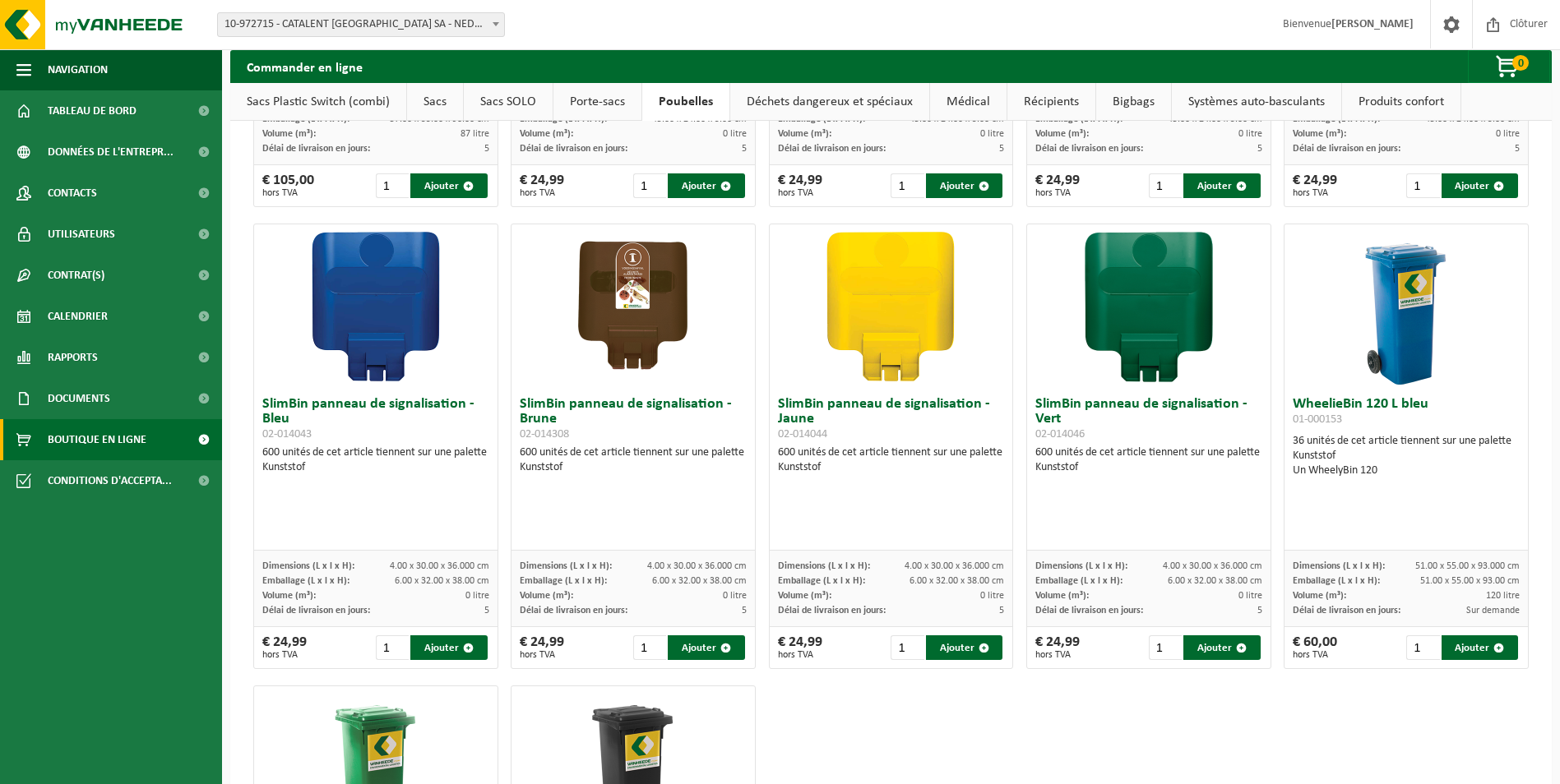
scroll to position [1781, 0]
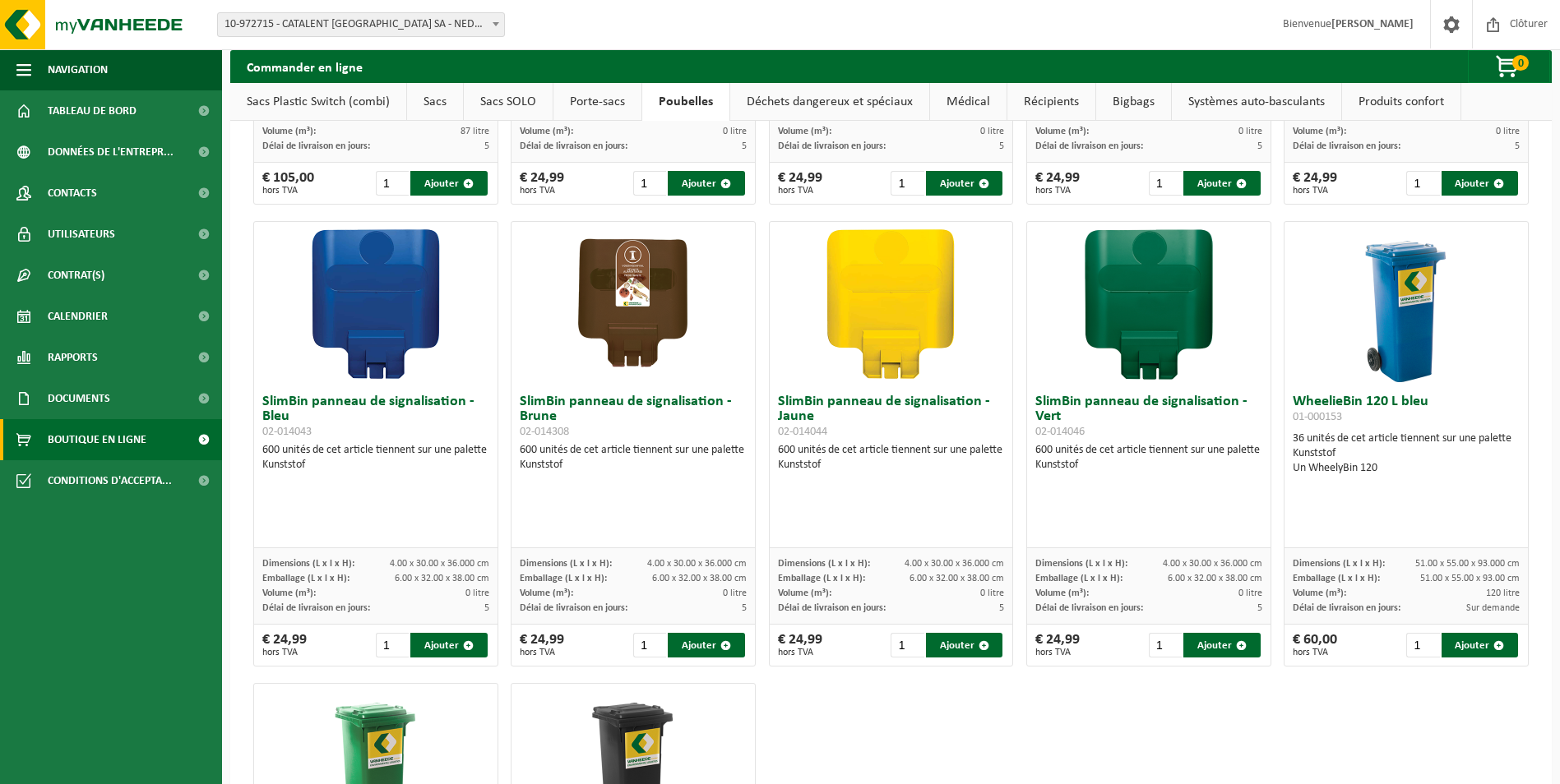
click at [560, 85] on link "Porte-sacs" at bounding box center [597, 102] width 88 height 38
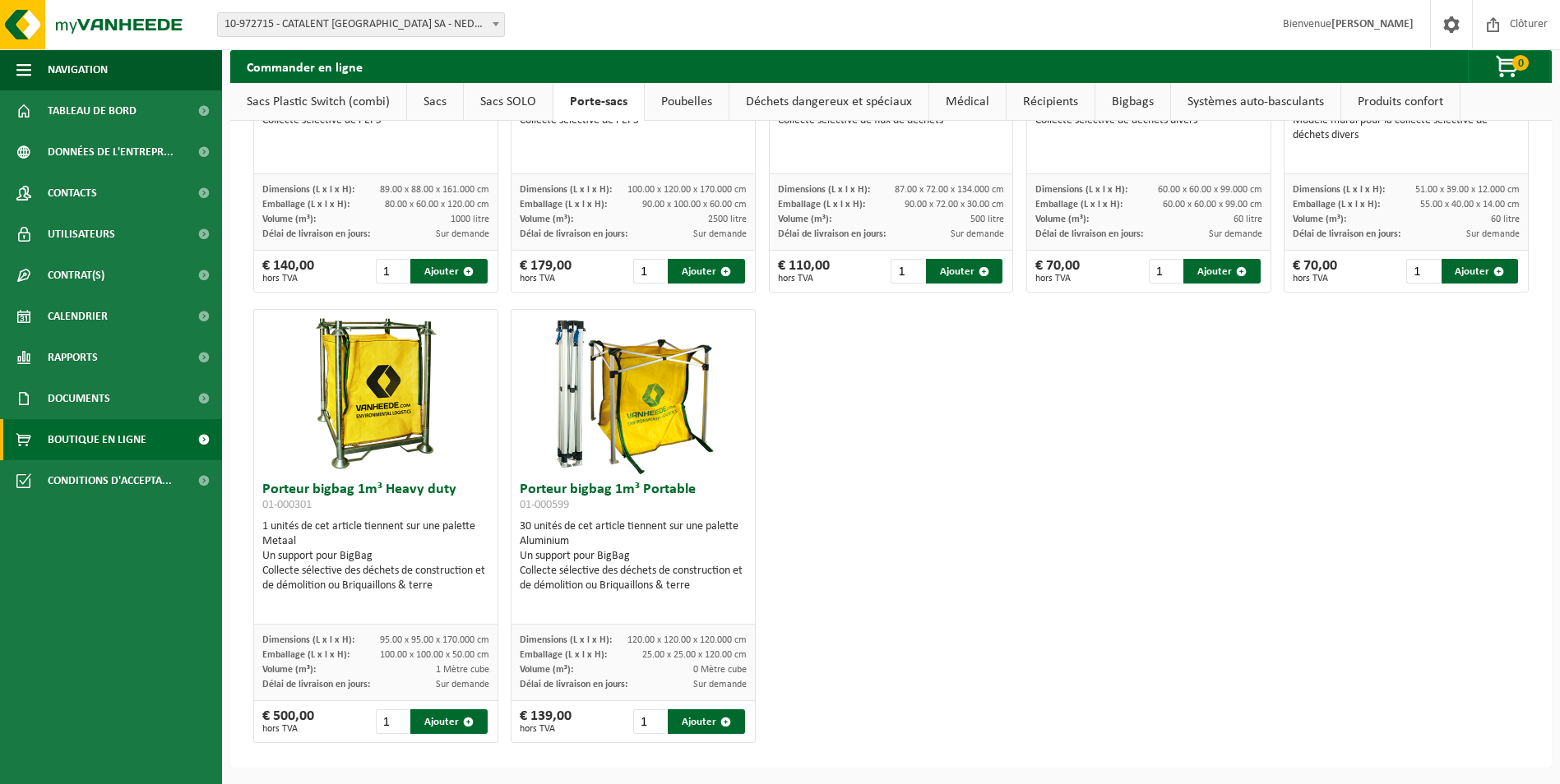
scroll to position [0, 0]
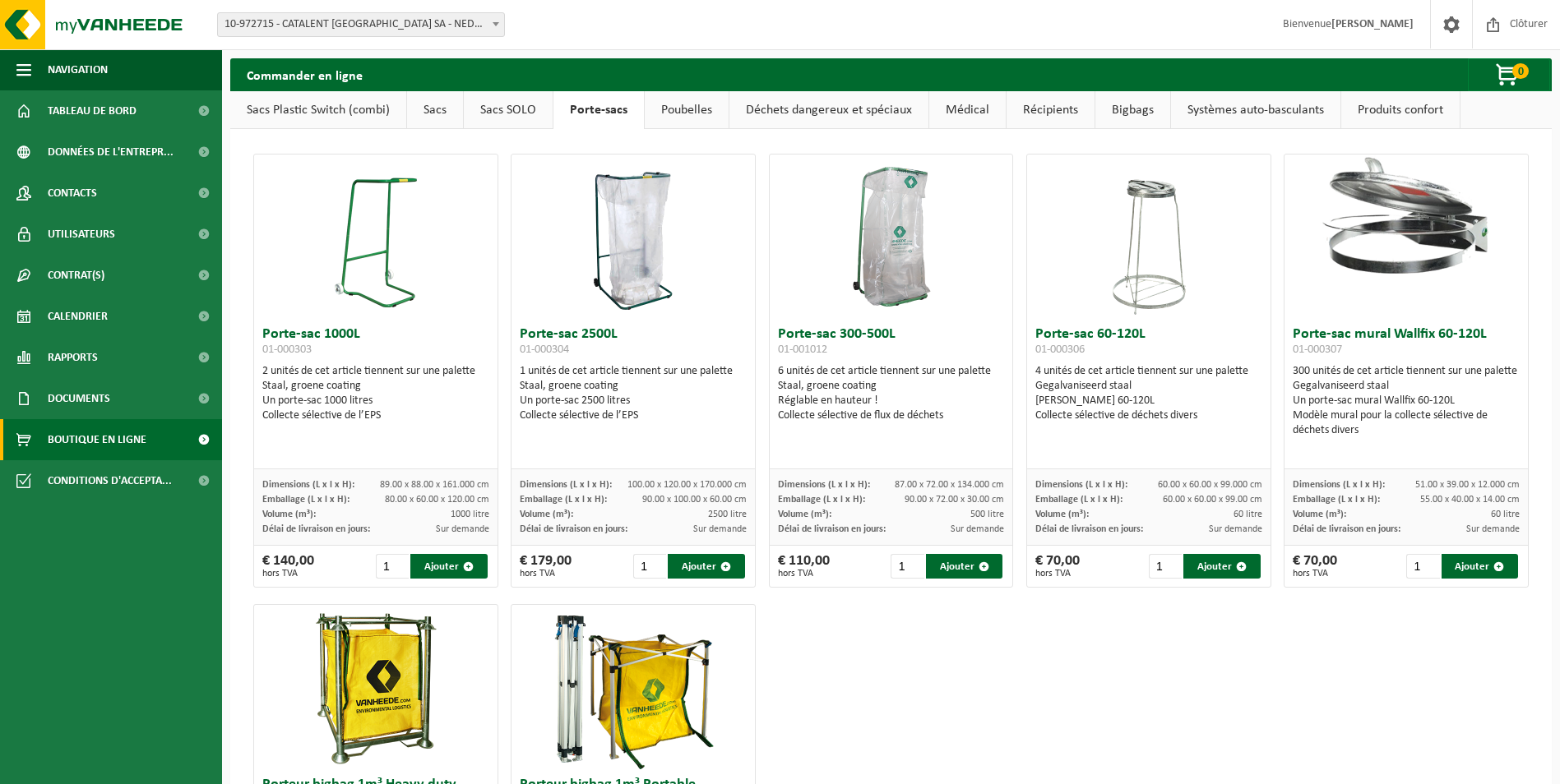
click at [521, 111] on link "Sacs SOLO" at bounding box center [508, 110] width 89 height 38
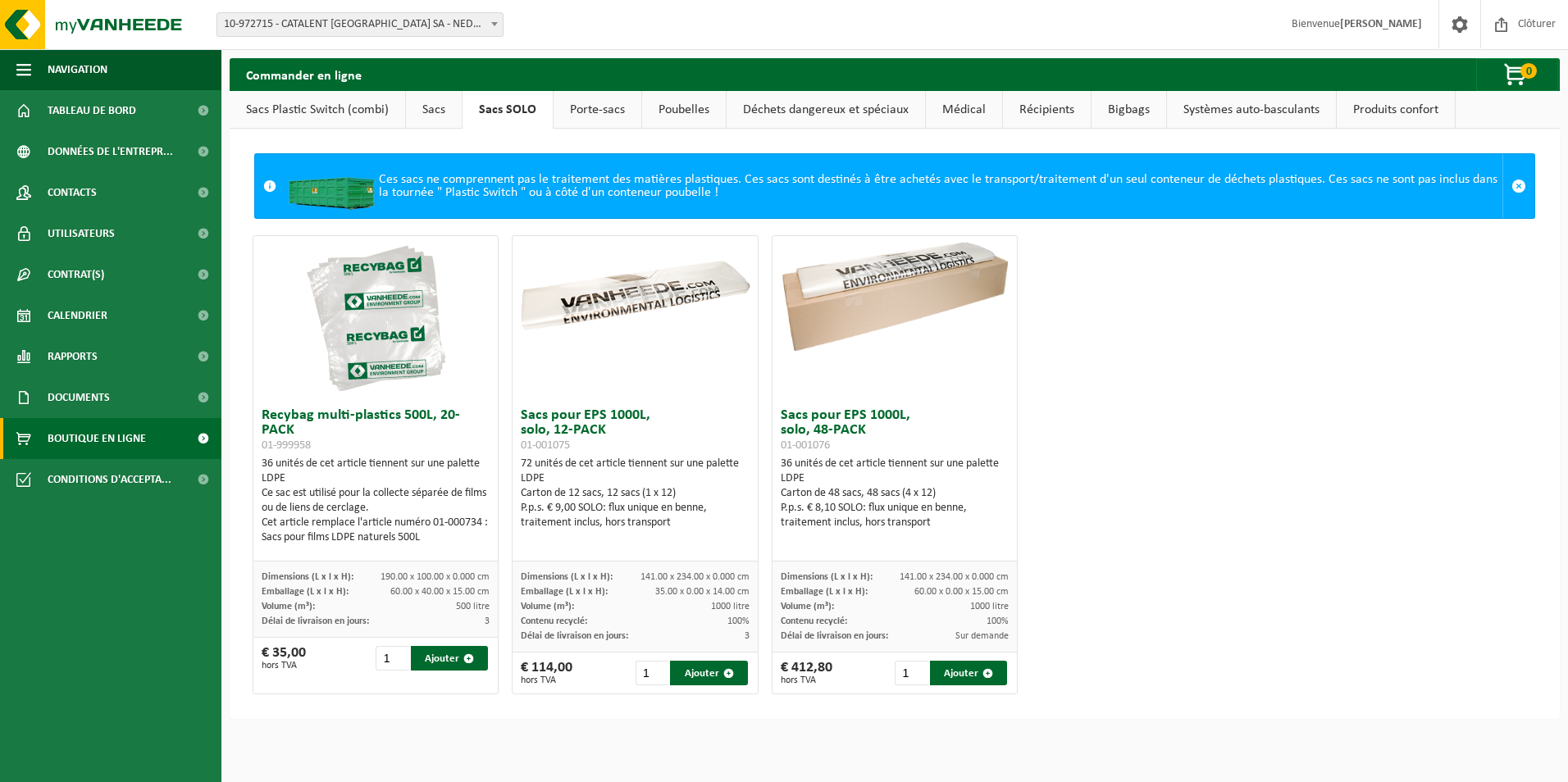
click at [792, 114] on link "Déchets dangereux et spéciaux" at bounding box center [825, 110] width 198 height 38
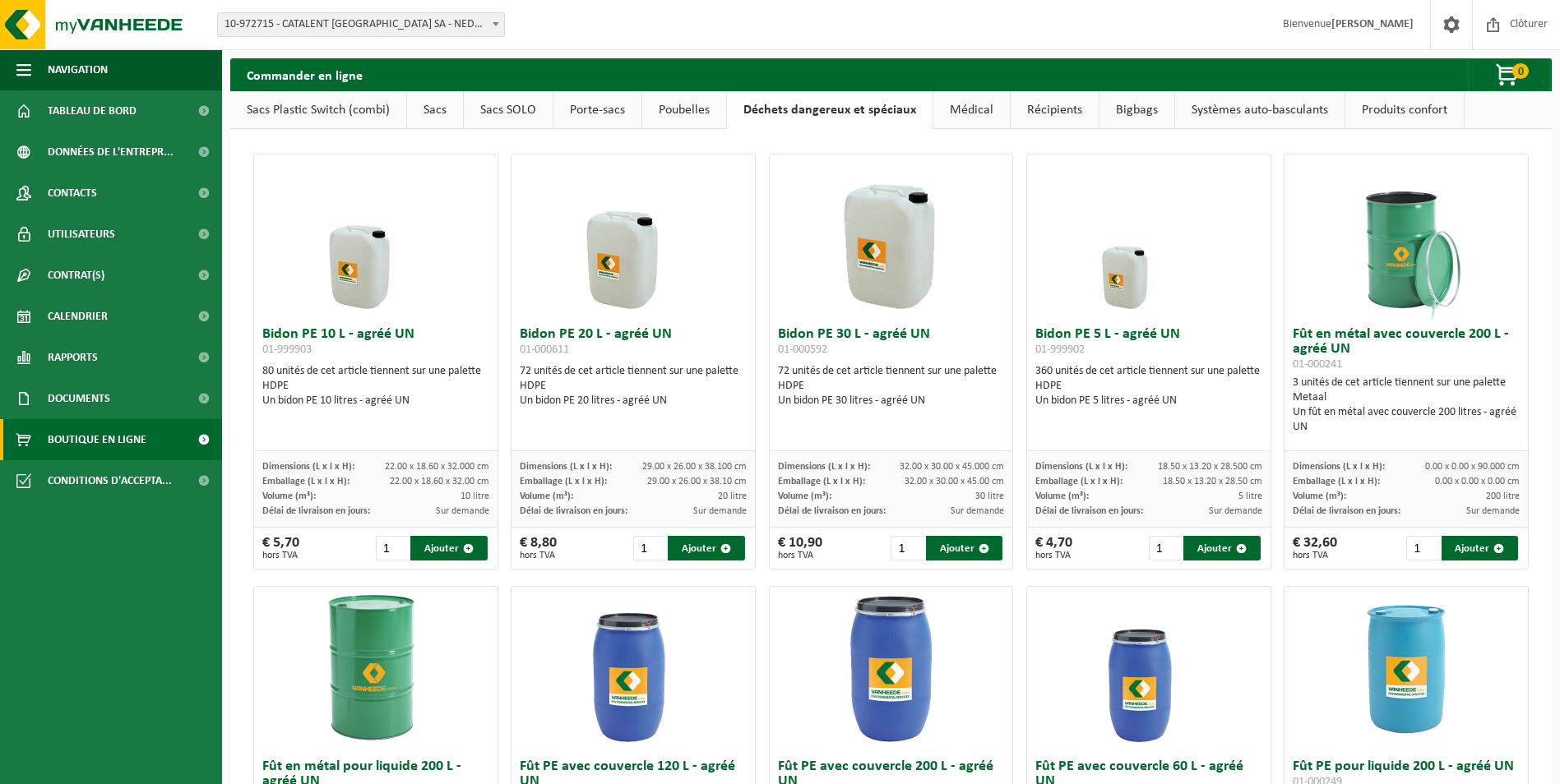
click at [968, 107] on link "Médical" at bounding box center [971, 110] width 76 height 38
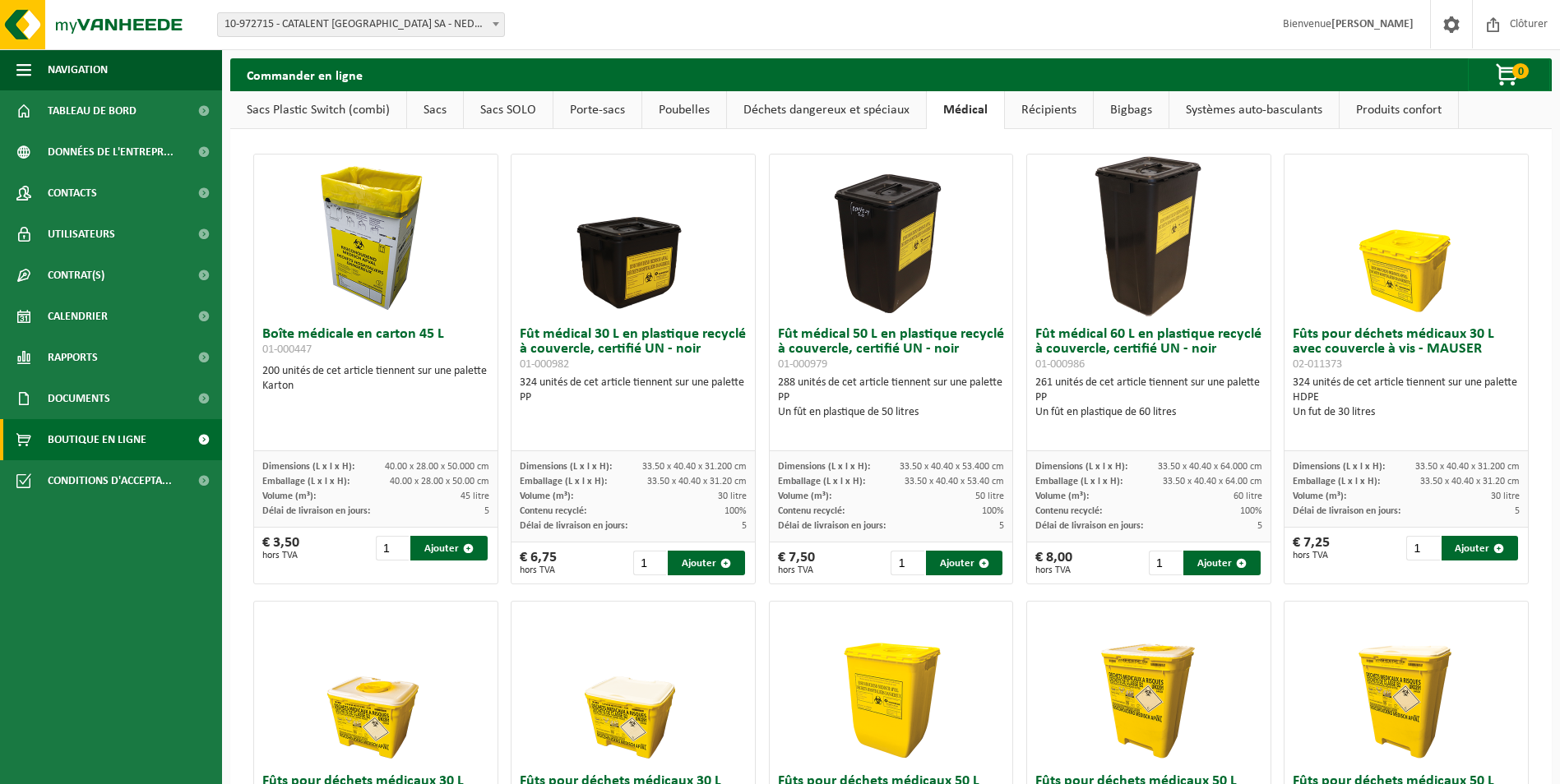
click at [686, 107] on link "Poubelles" at bounding box center [683, 110] width 84 height 38
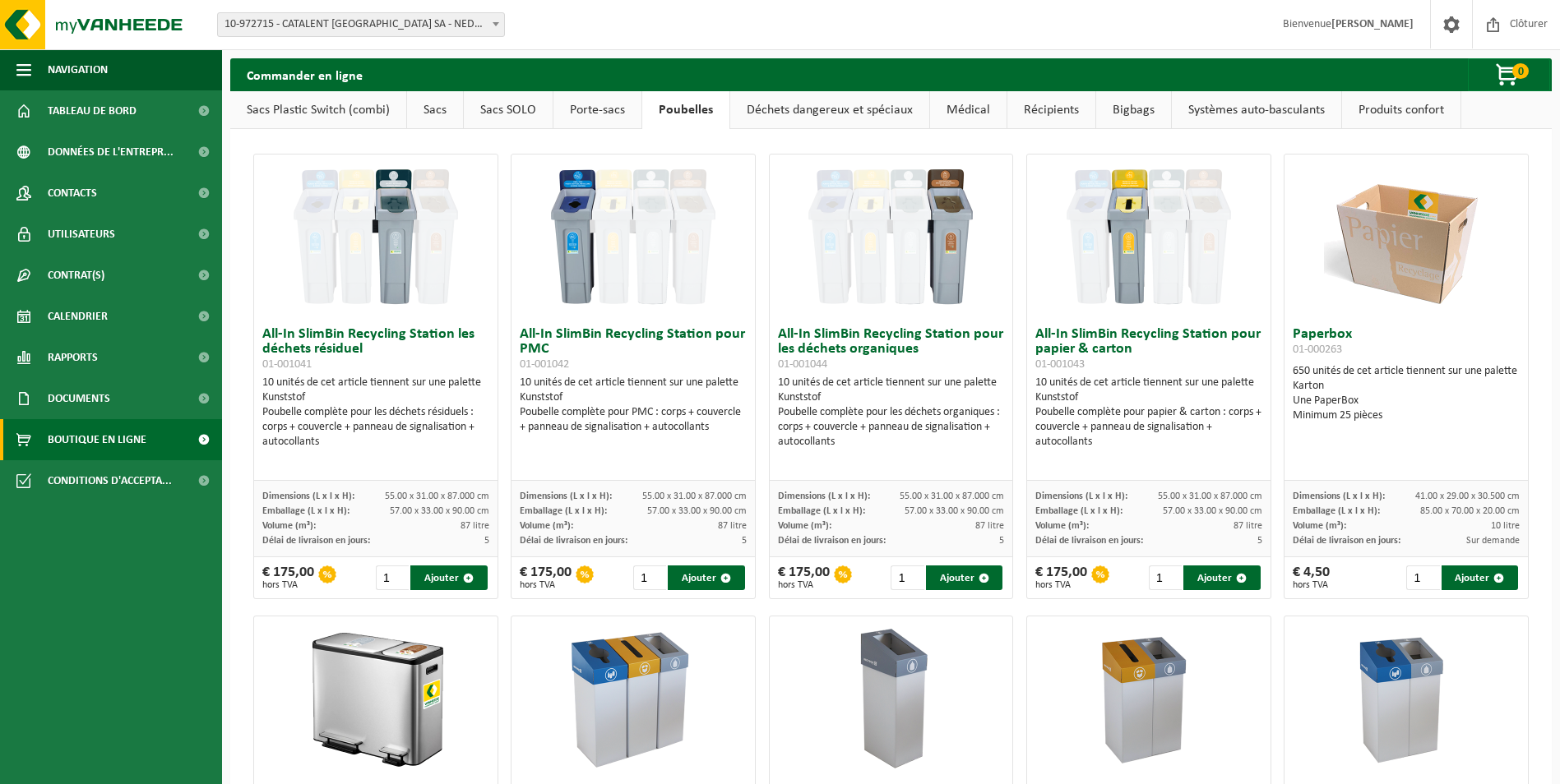
click at [508, 98] on link "Sacs SOLO" at bounding box center [508, 110] width 89 height 38
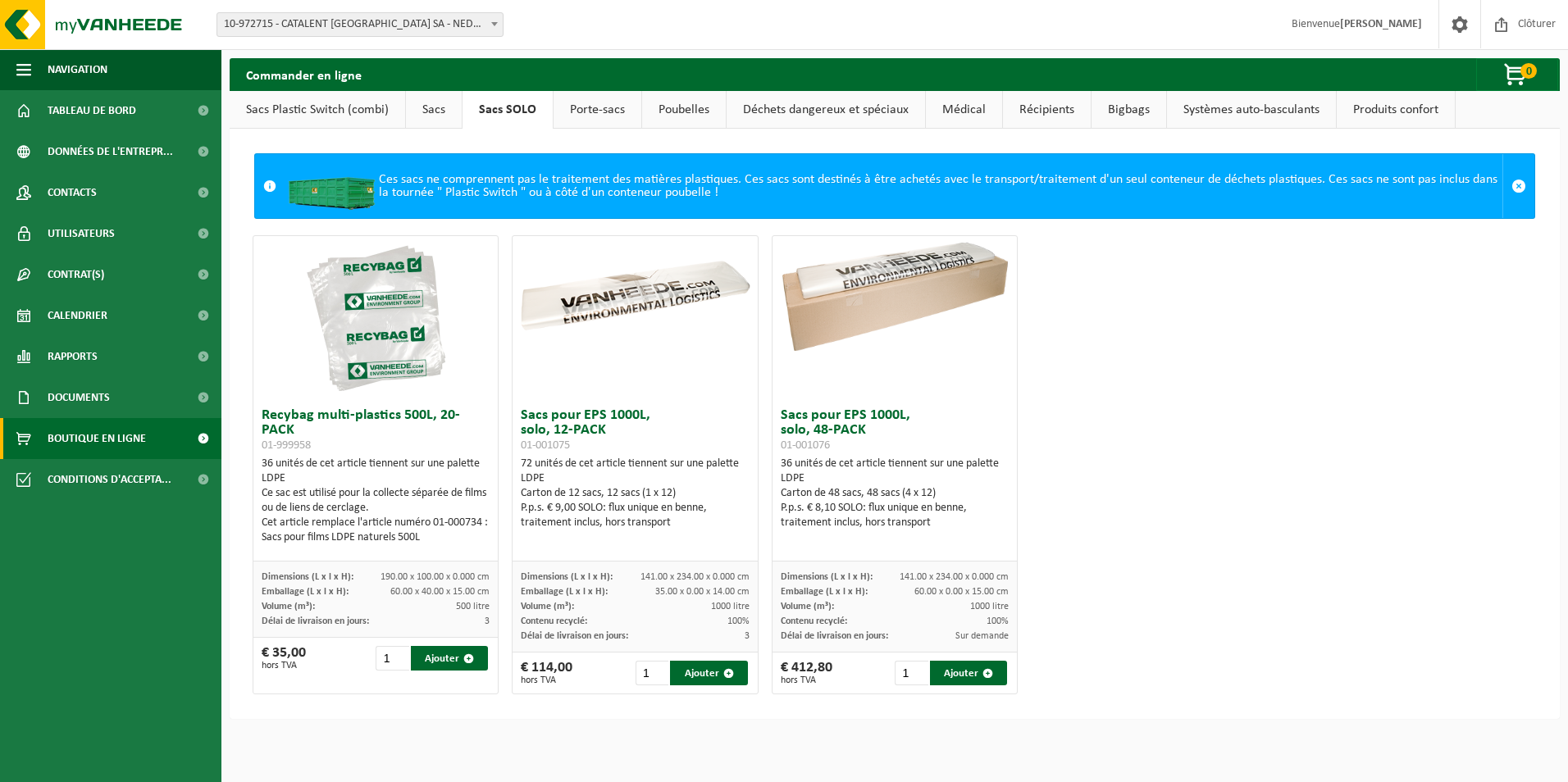
click at [420, 113] on link "Sacs" at bounding box center [433, 110] width 55 height 38
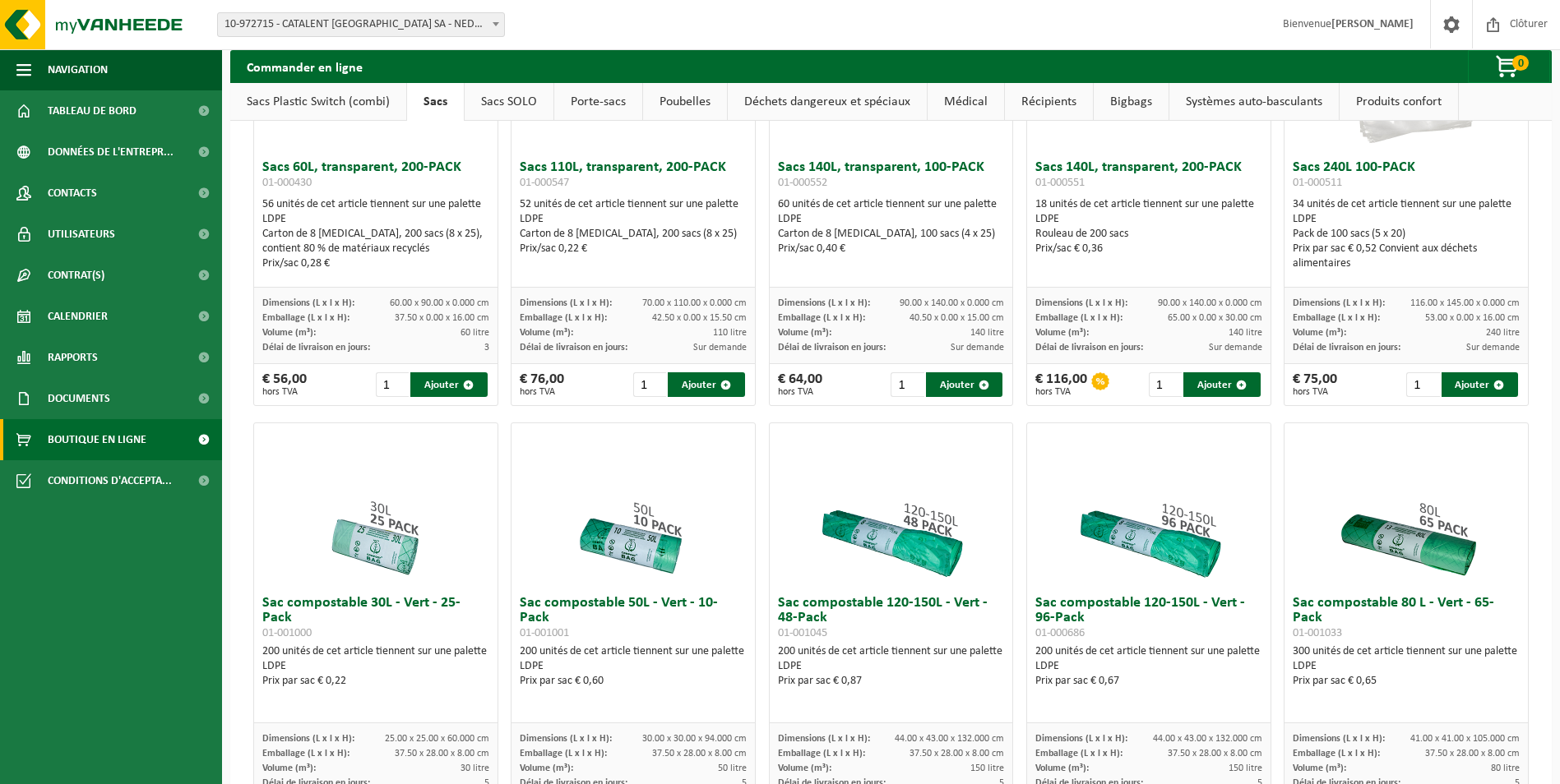
scroll to position [229, 0]
click at [320, 110] on link "Sacs Plastic Switch (combi)" at bounding box center [318, 102] width 176 height 38
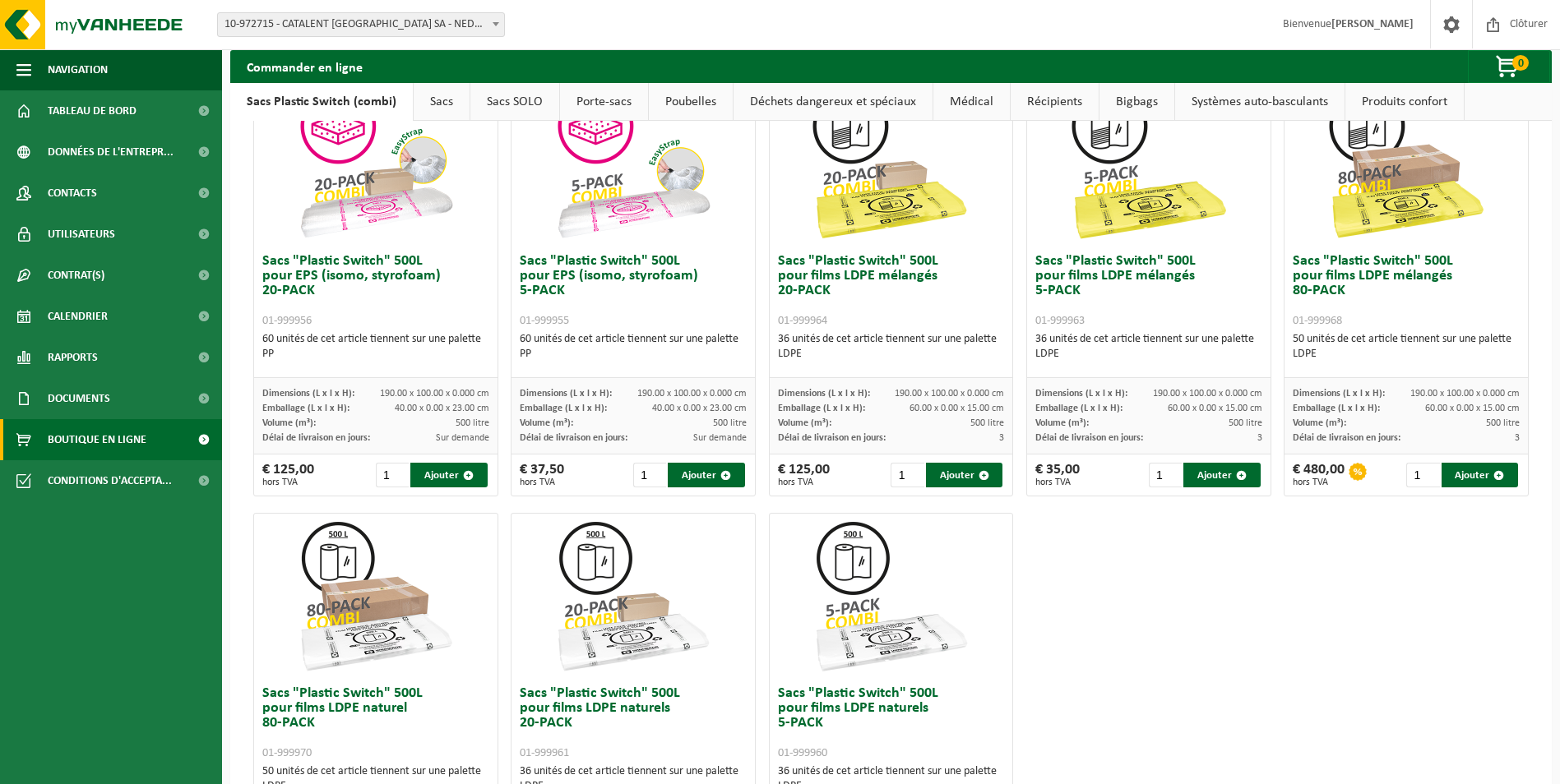
scroll to position [526, 0]
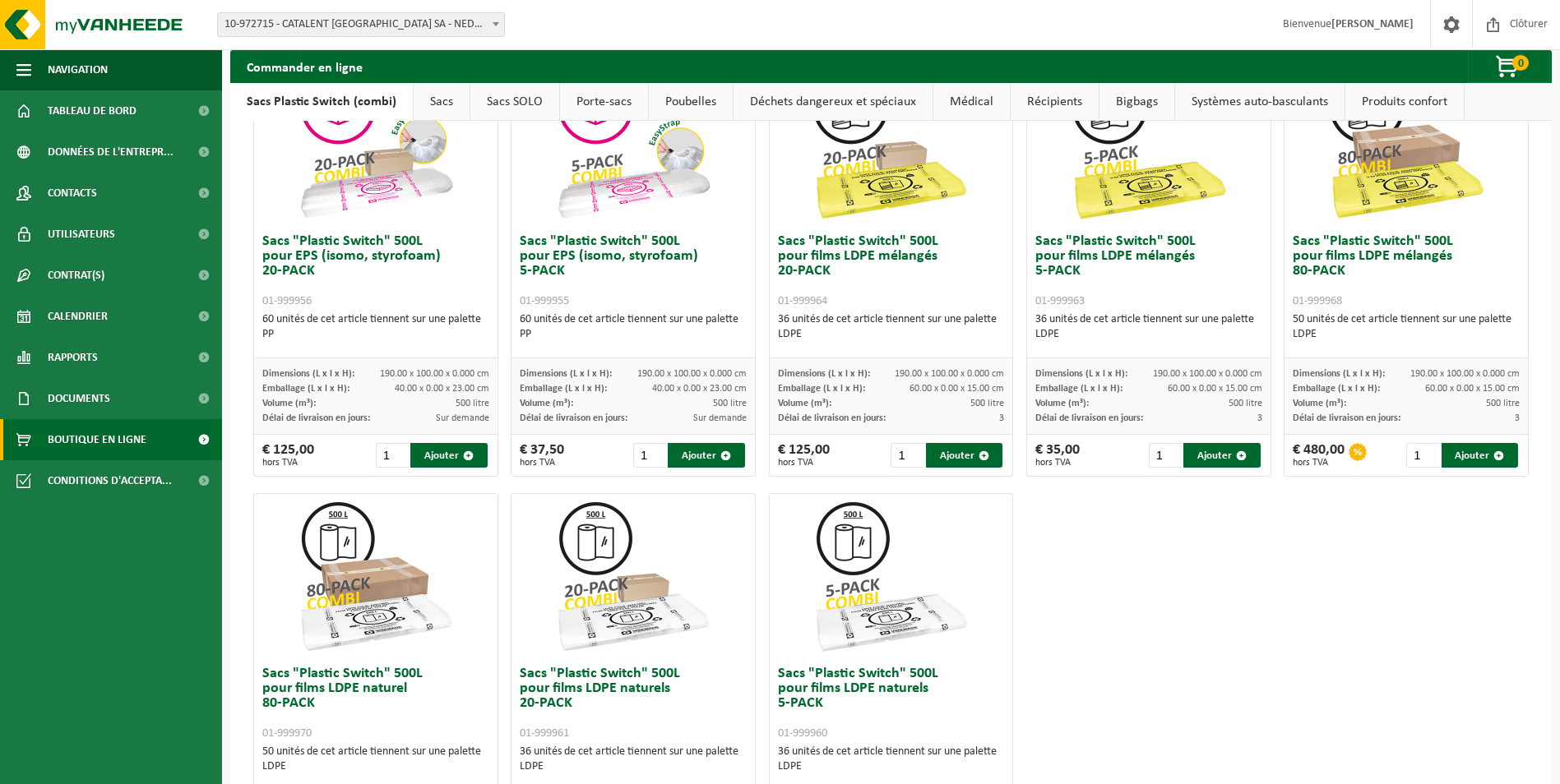
click at [397, 590] on img at bounding box center [376, 576] width 165 height 165
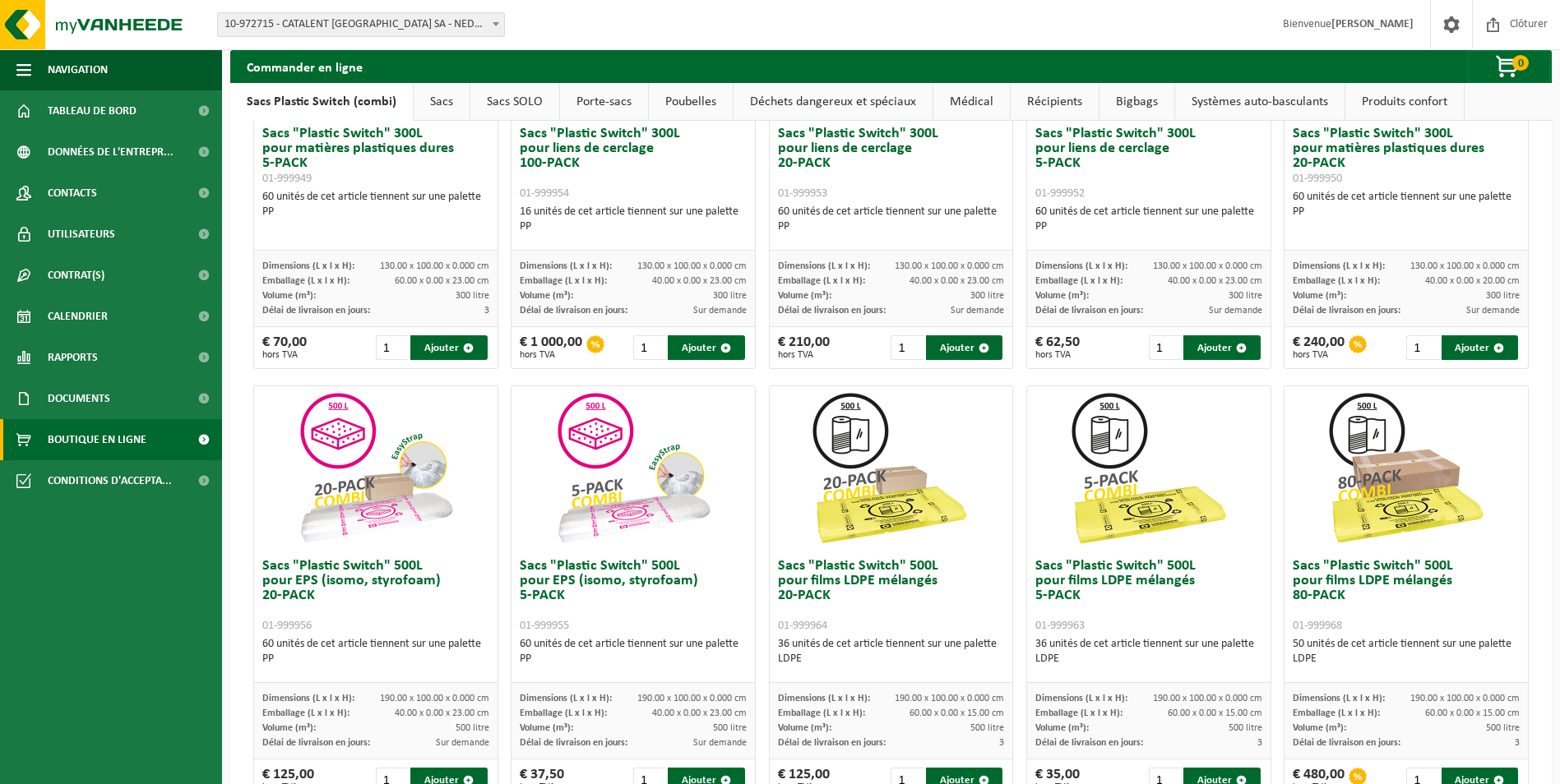
scroll to position [0, 0]
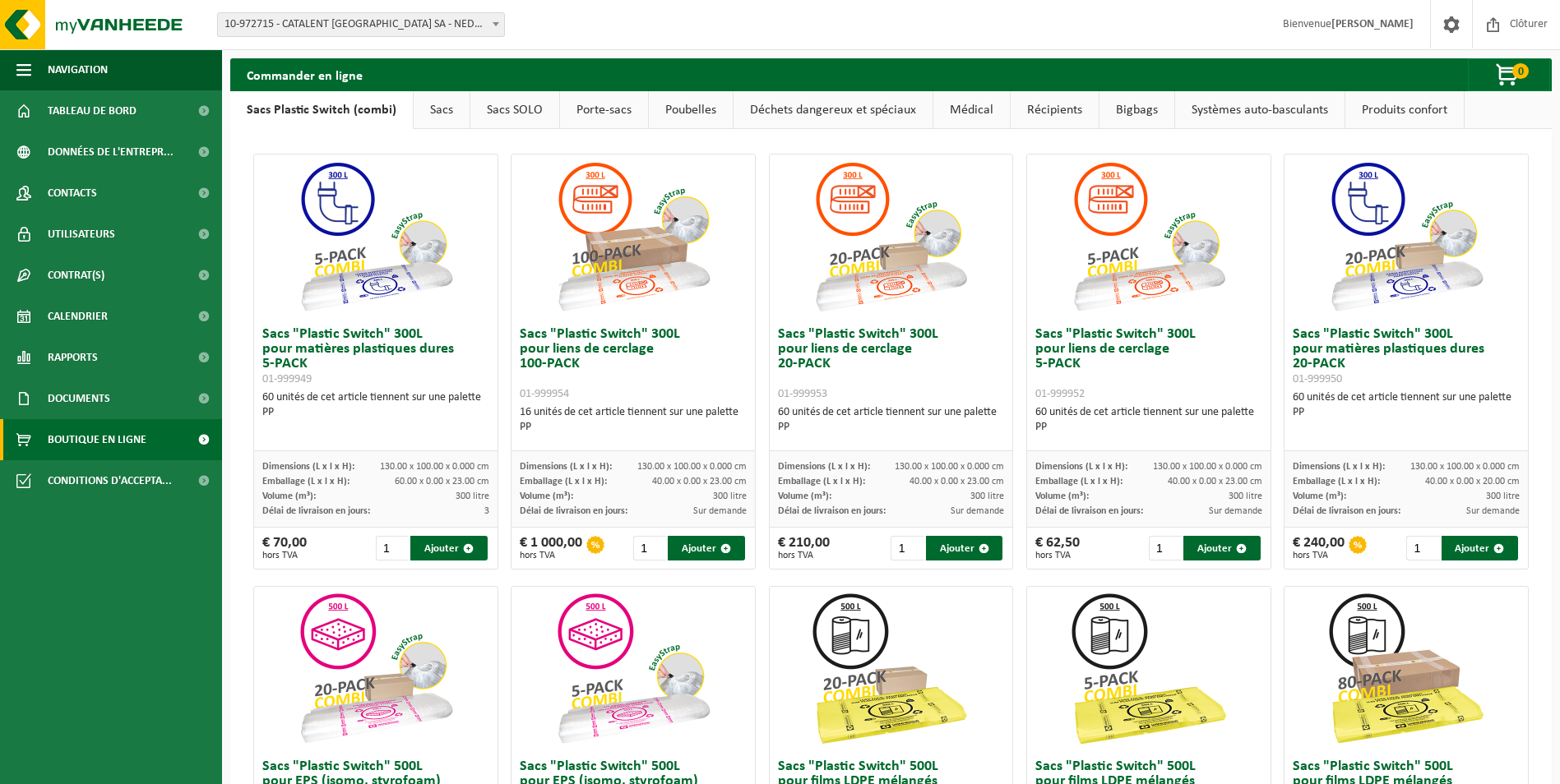
click at [465, 118] on link "Sacs" at bounding box center [441, 110] width 56 height 38
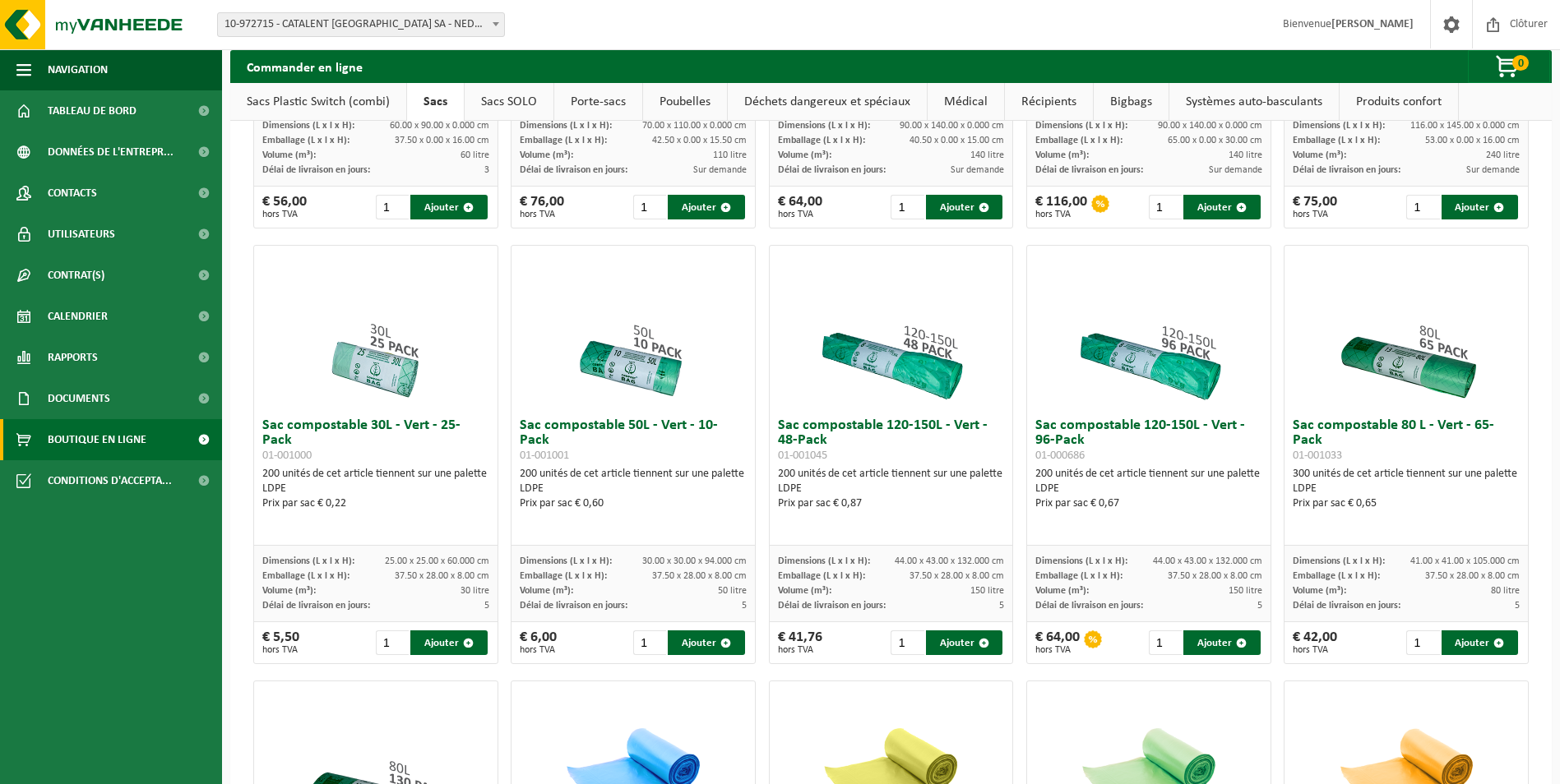
scroll to position [397, 0]
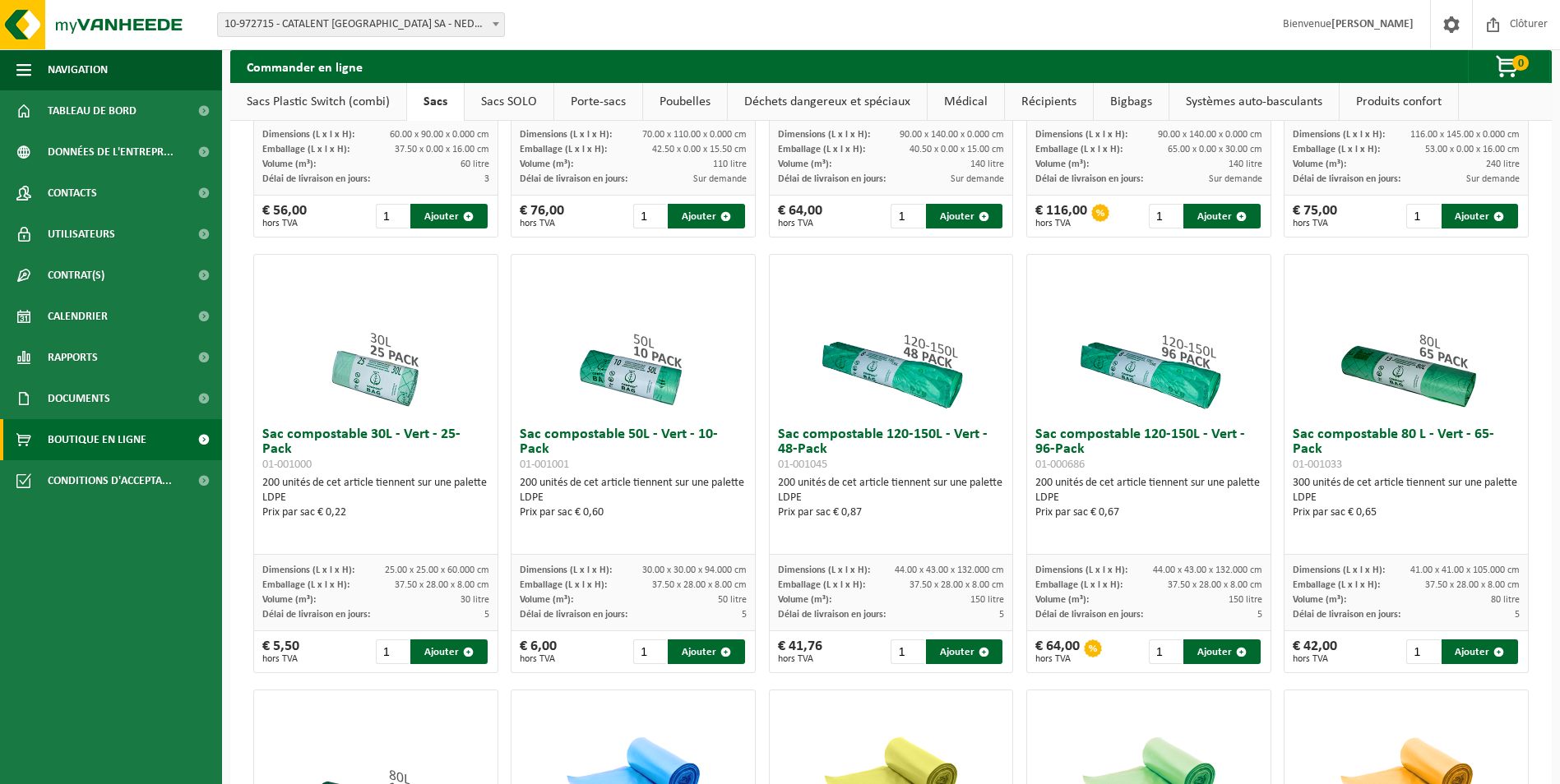
click at [348, 90] on link "Sacs Plastic Switch (combi)" at bounding box center [318, 102] width 176 height 38
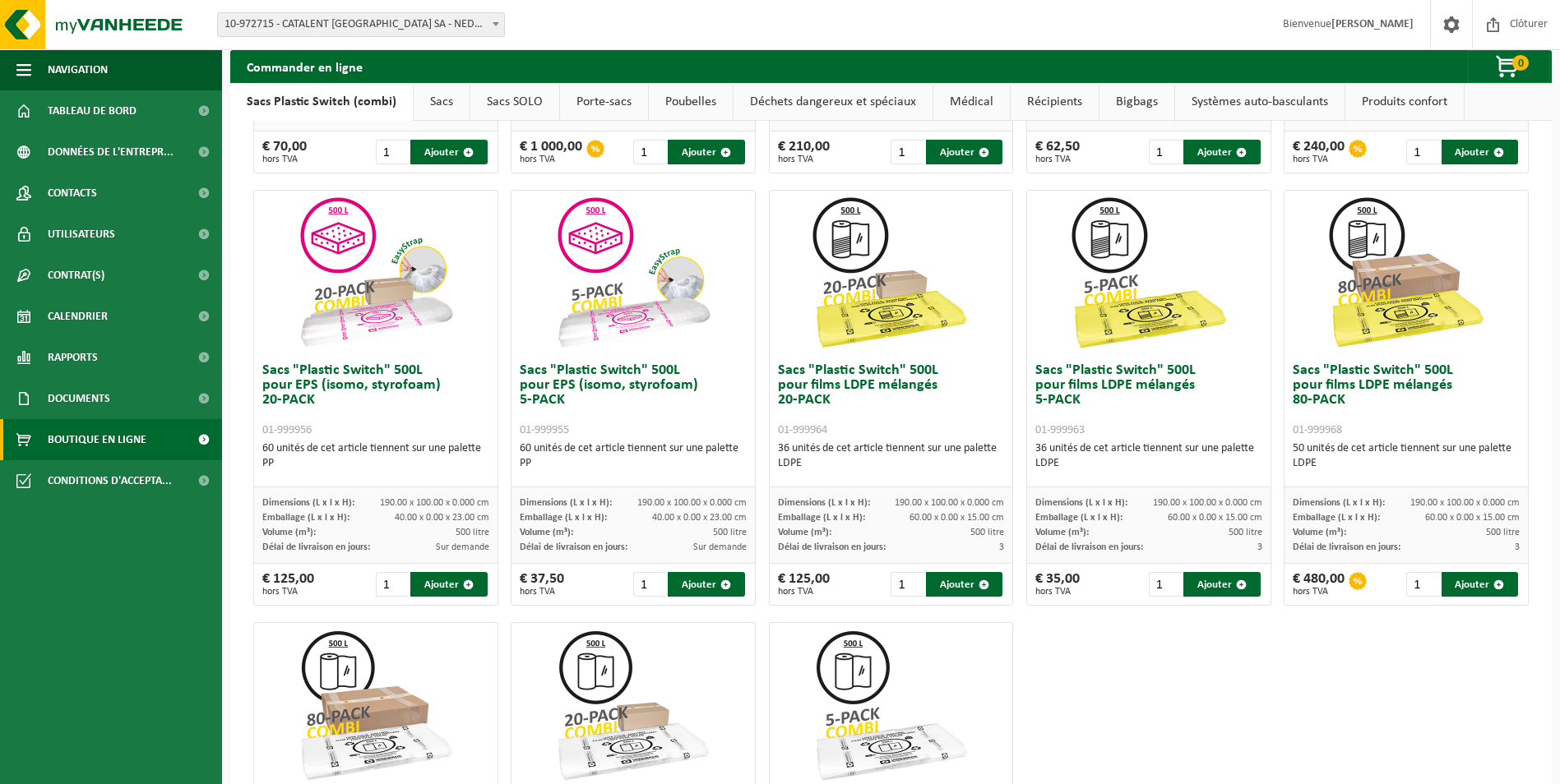
click at [1133, 93] on link "Bigbags" at bounding box center [1137, 102] width 74 height 38
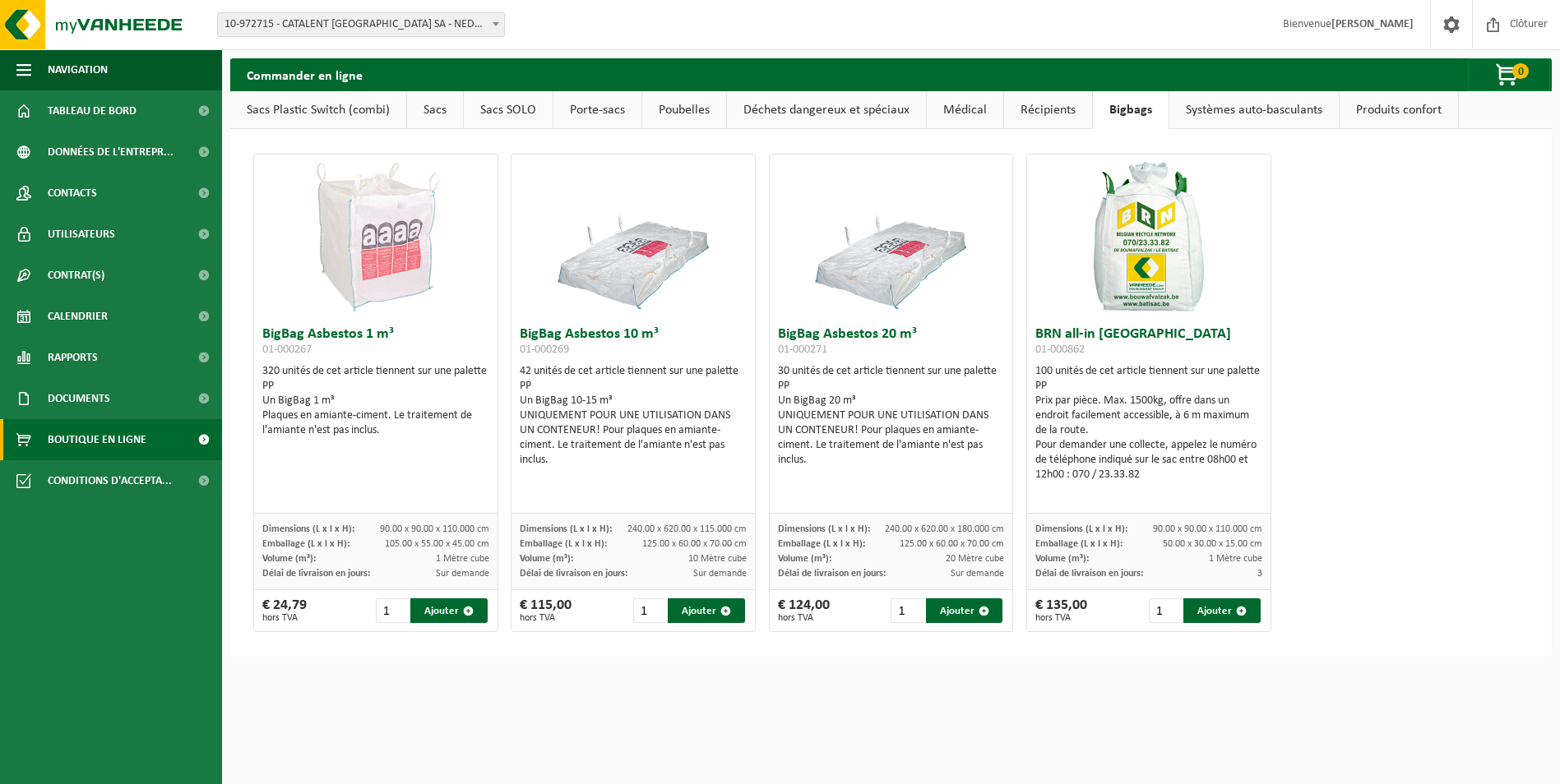
scroll to position [0, 0]
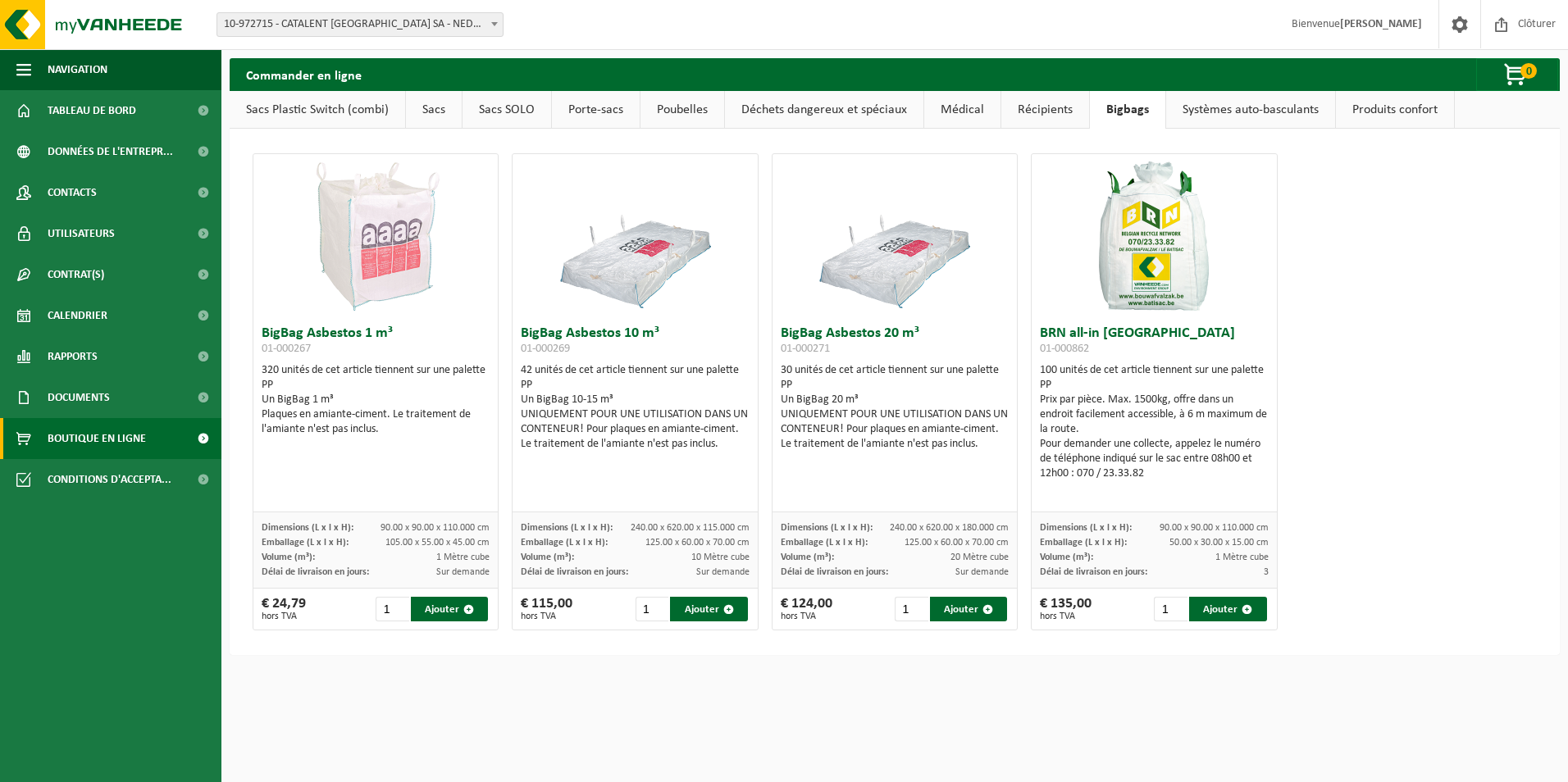
click at [1213, 101] on link "Systèmes auto-basculants" at bounding box center [1251, 110] width 169 height 38
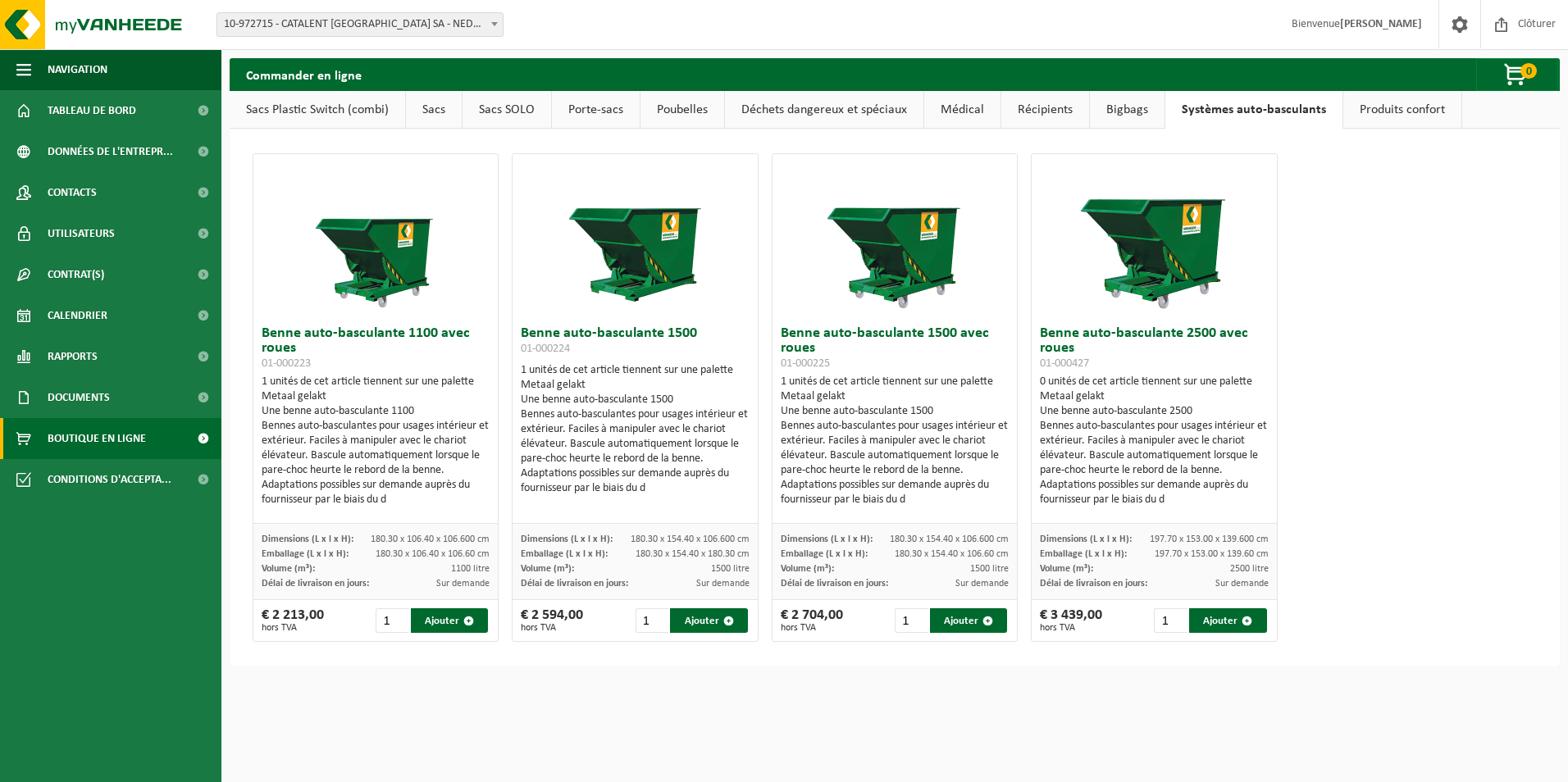
click at [1343, 118] on link "Produits confort" at bounding box center [1403, 110] width 118 height 38
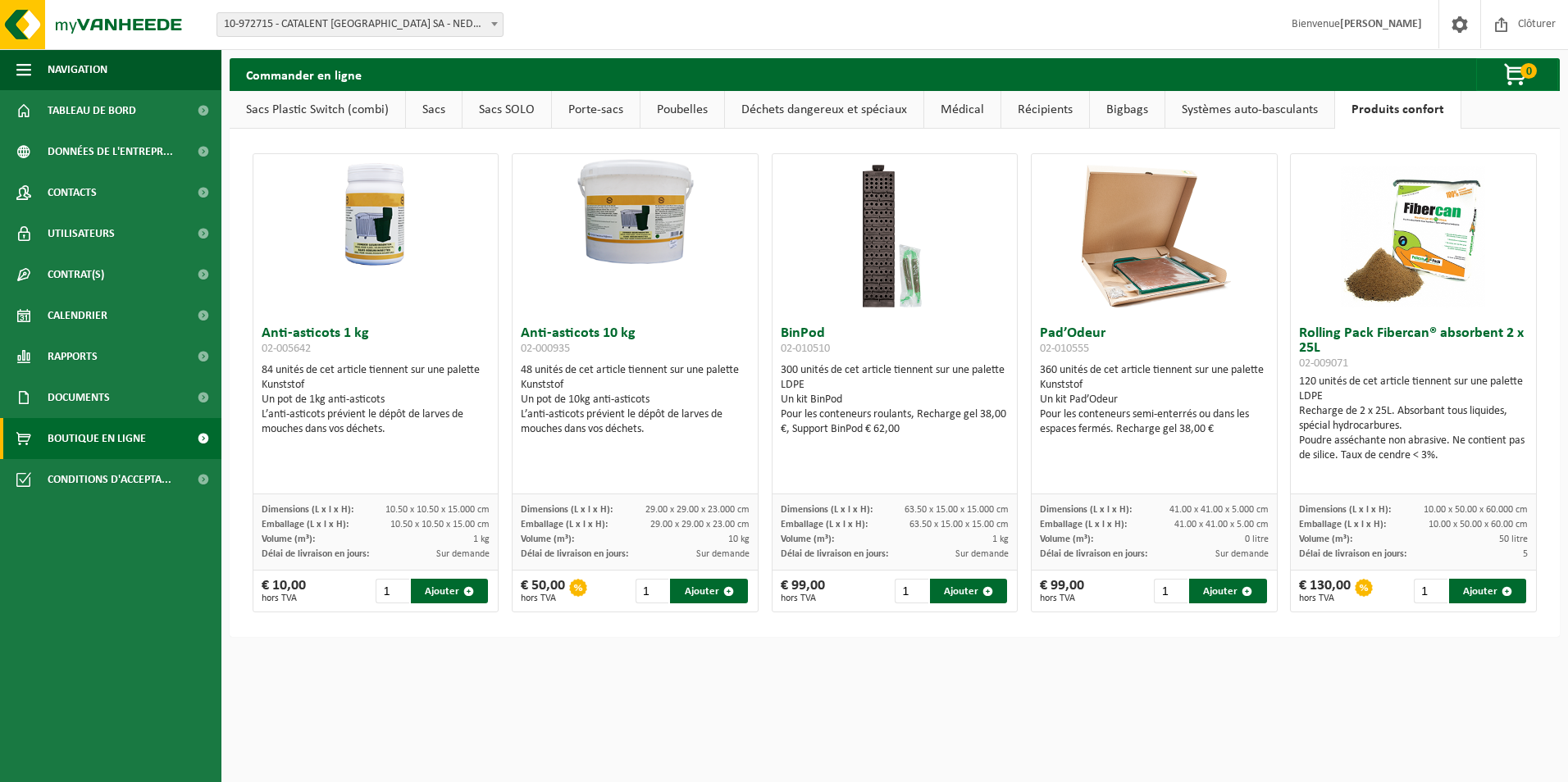
click at [1043, 114] on link "Récipients" at bounding box center [1044, 110] width 87 height 38
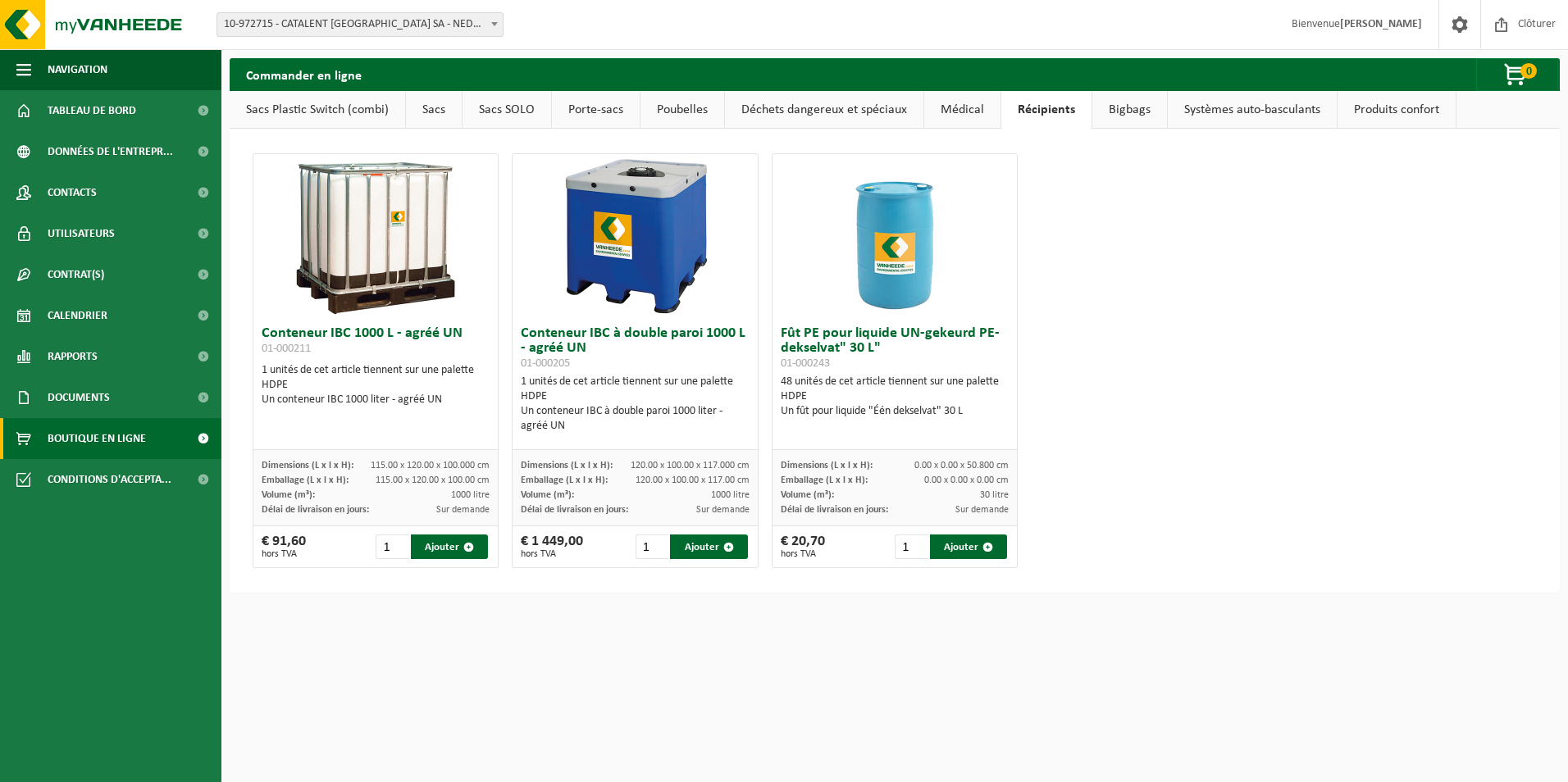
click at [980, 105] on link "Médical" at bounding box center [962, 110] width 76 height 38
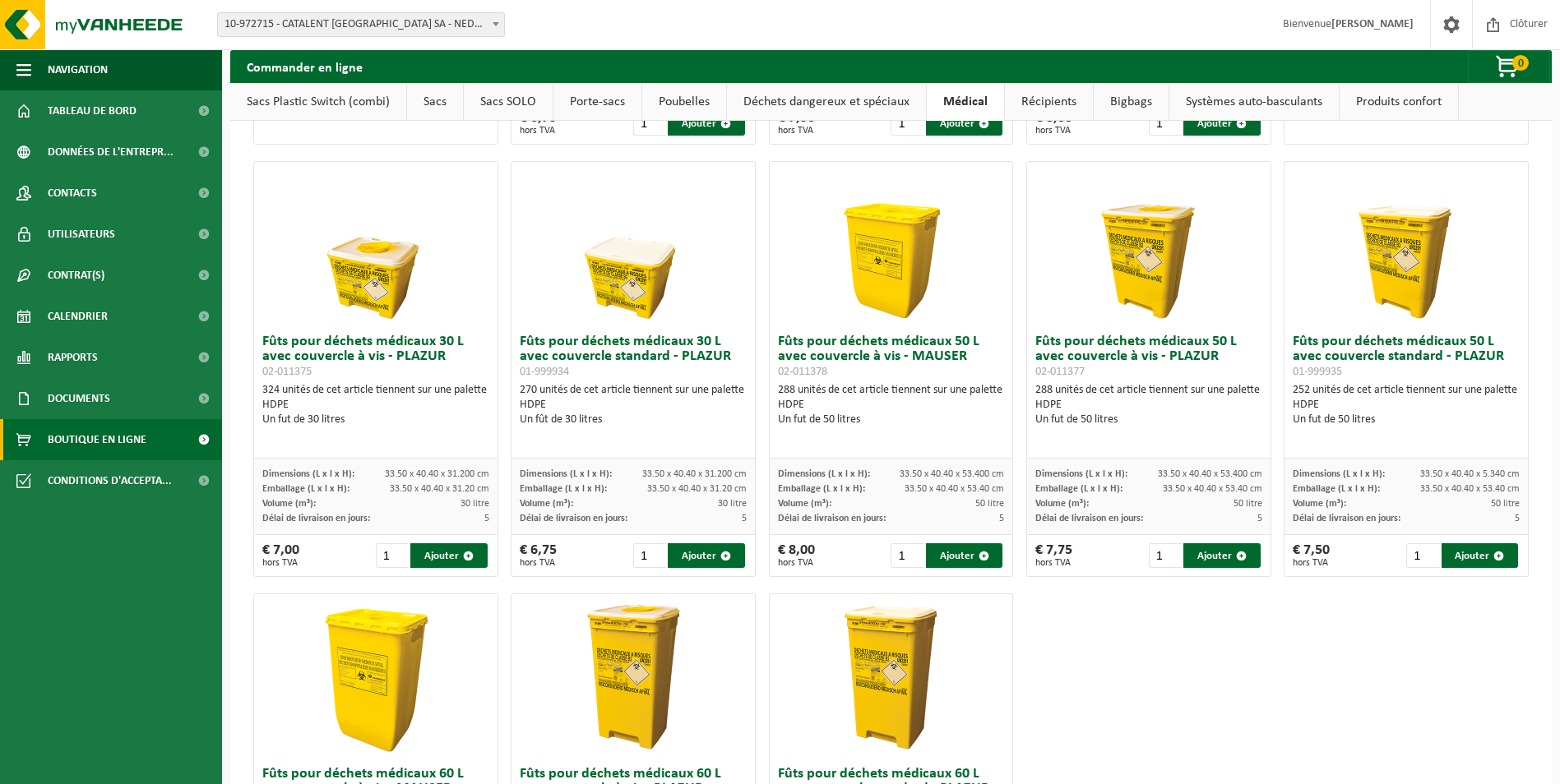
scroll to position [441, 0]
